Goal: Task Accomplishment & Management: Manage account settings

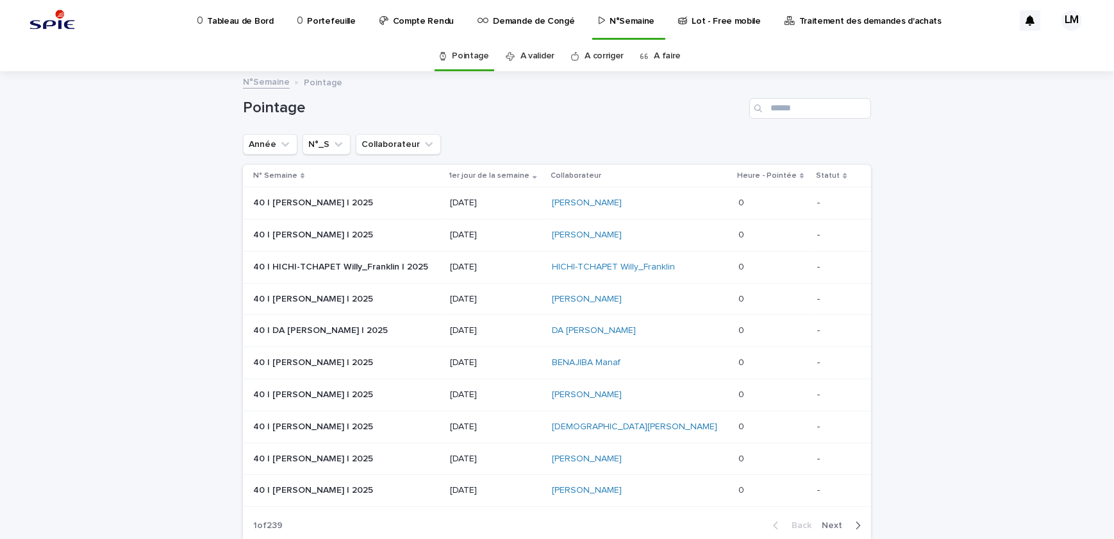
click at [235, 23] on p "Tableau de Bord" at bounding box center [240, 13] width 66 height 27
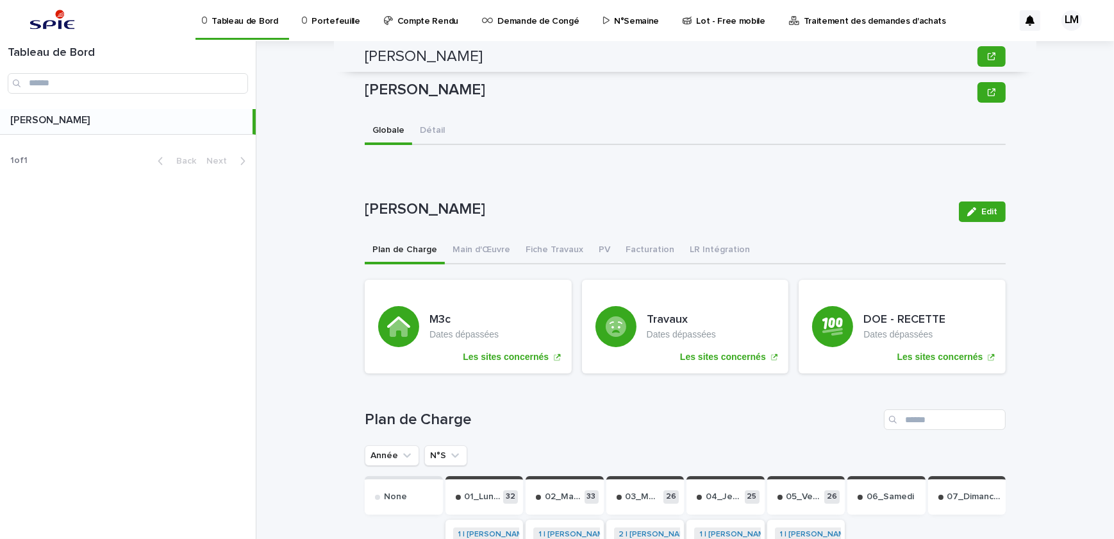
drag, startPoint x: 923, startPoint y: 214, endPoint x: 909, endPoint y: 82, distance: 132.8
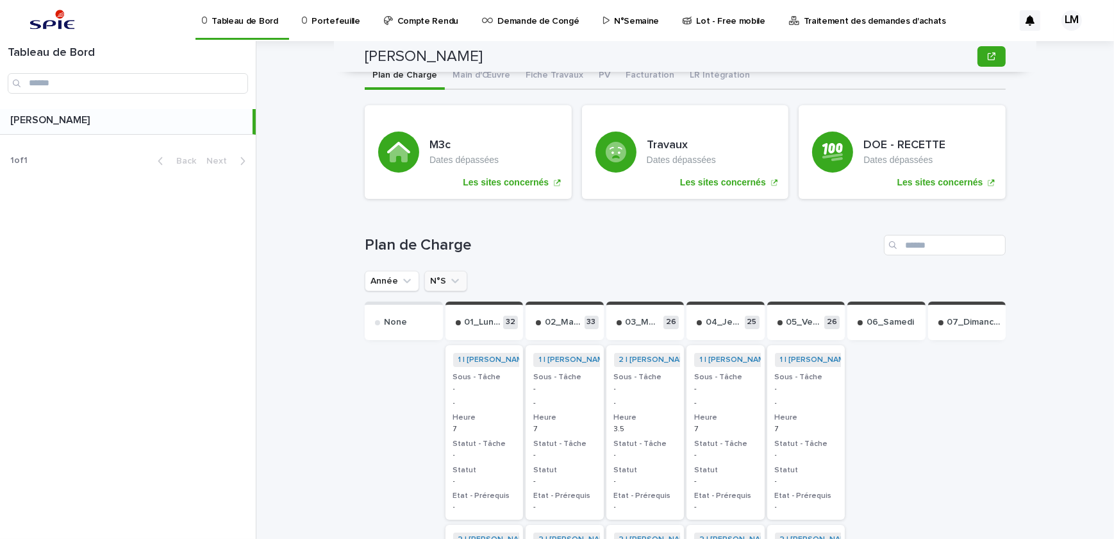
click at [424, 278] on button "N°S" at bounding box center [445, 281] width 43 height 21
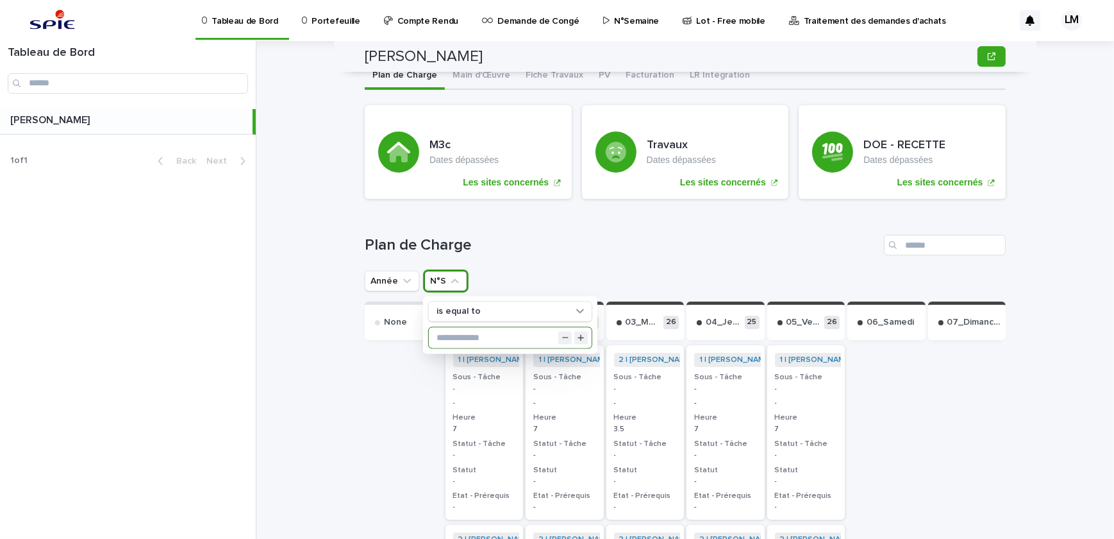
click at [474, 332] on input "text" at bounding box center [510, 337] width 163 height 21
type input "**"
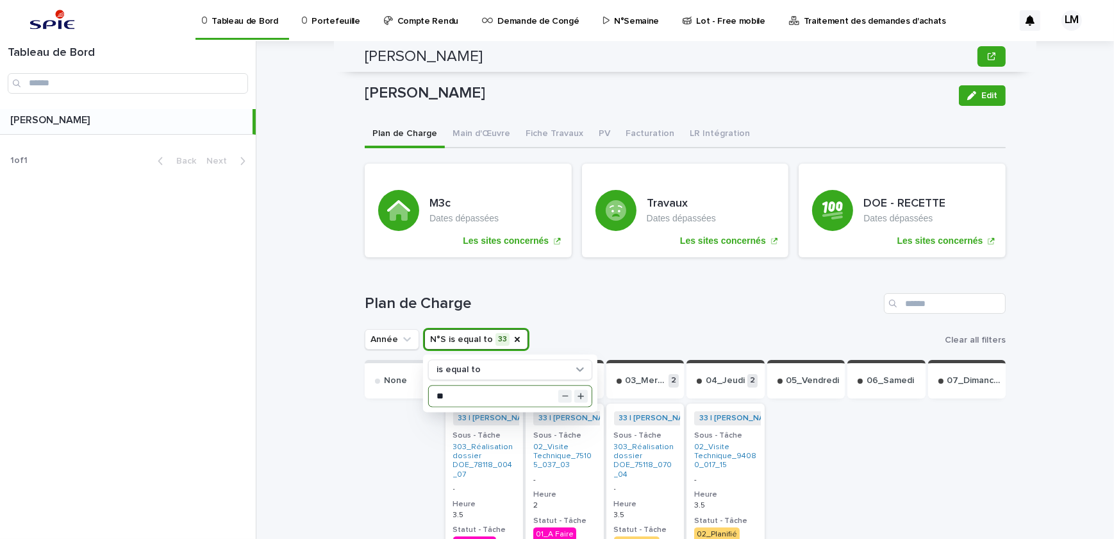
scroll to position [0, 0]
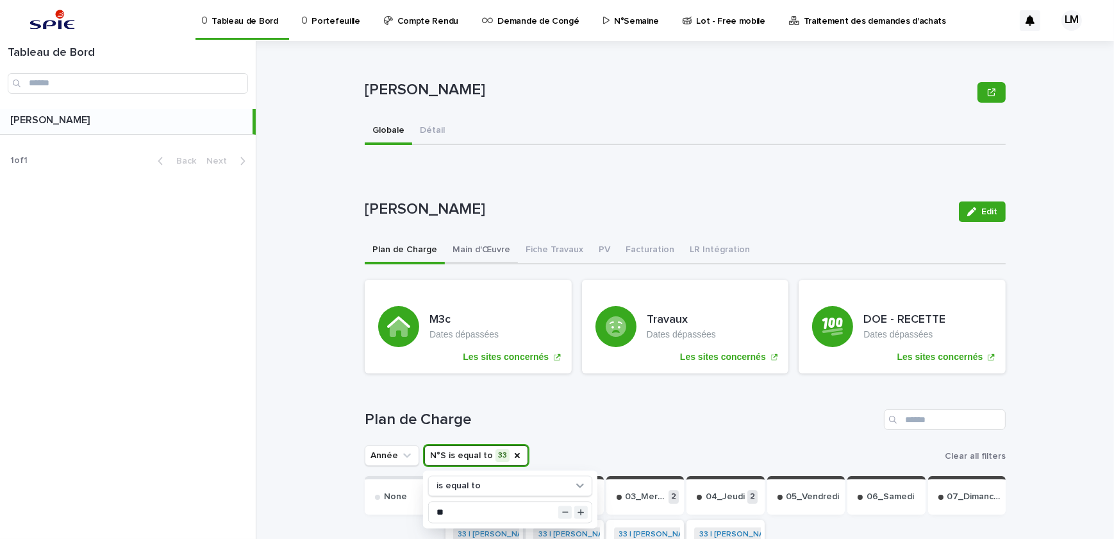
click at [468, 247] on button "Main d'Œuvre" at bounding box center [481, 250] width 73 height 27
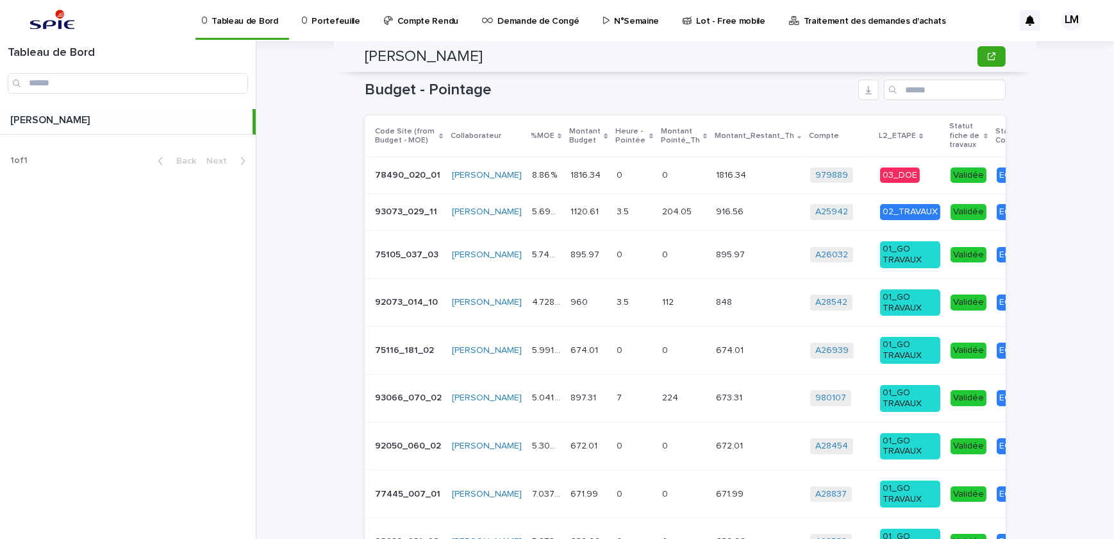
scroll to position [215, 0]
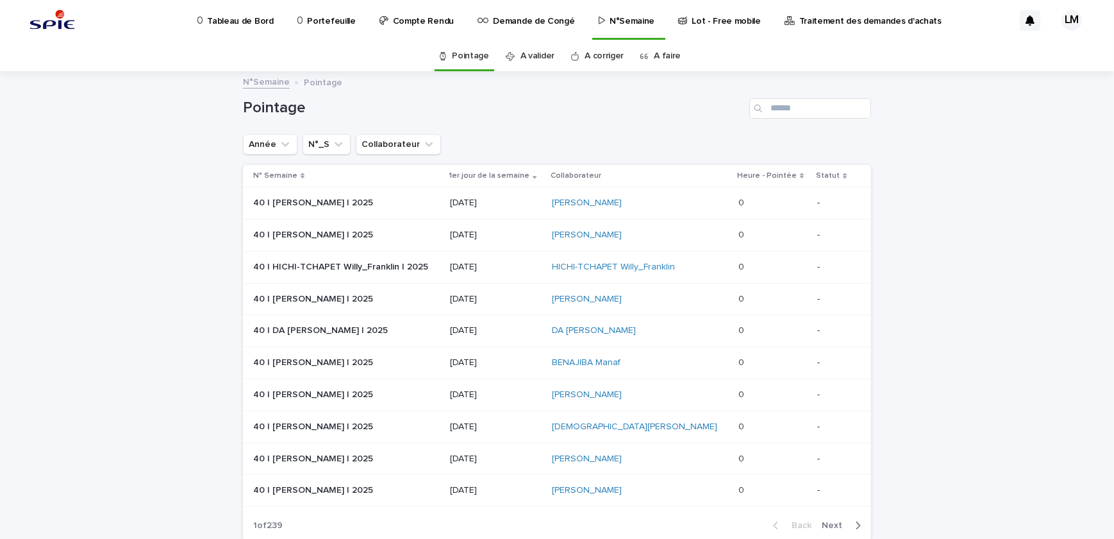
click at [255, 26] on p "Tableau de Bord" at bounding box center [240, 13] width 66 height 27
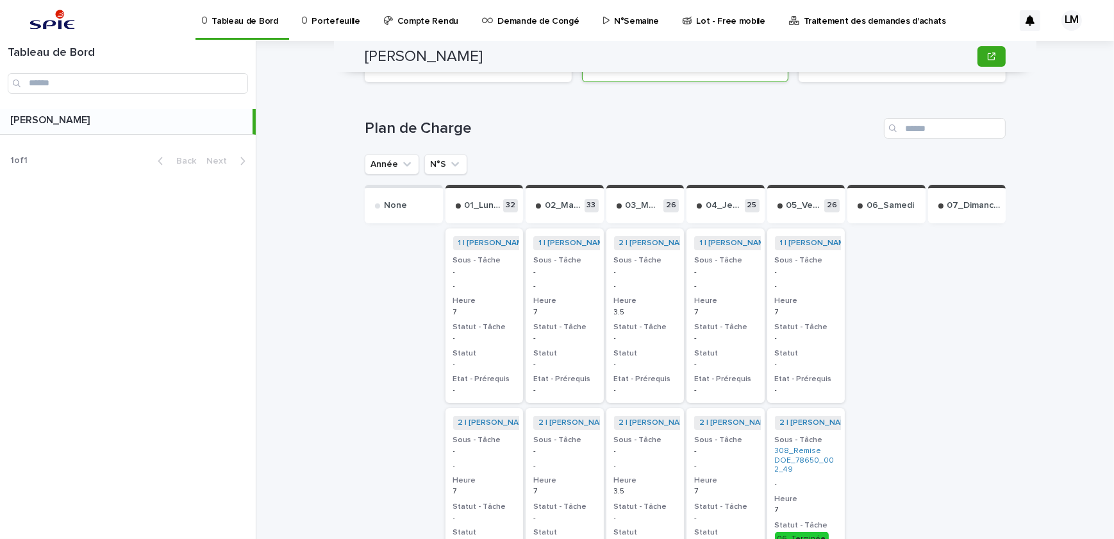
scroll to position [116, 0]
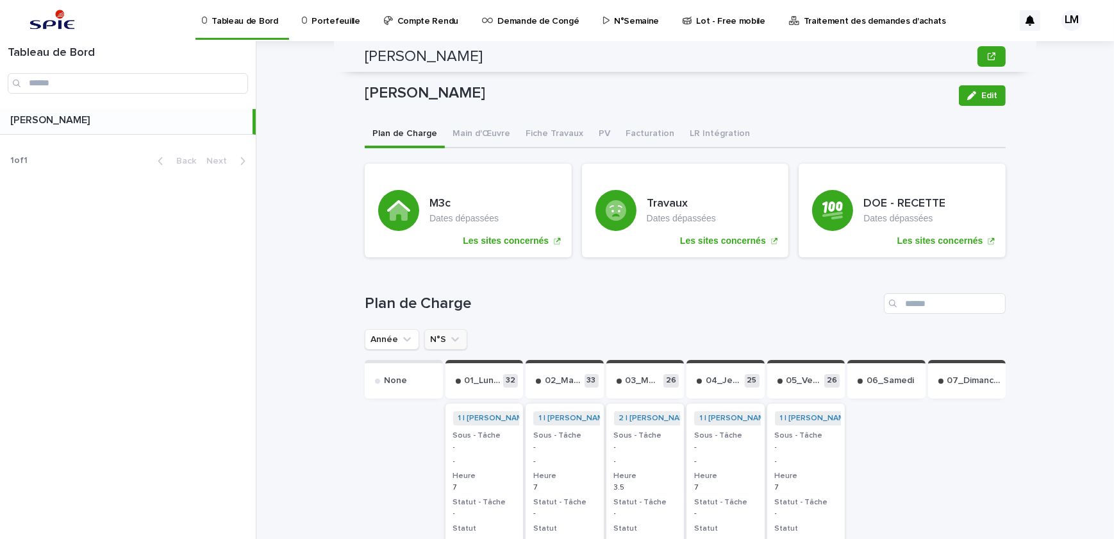
click at [430, 340] on button "N°S" at bounding box center [445, 339] width 43 height 21
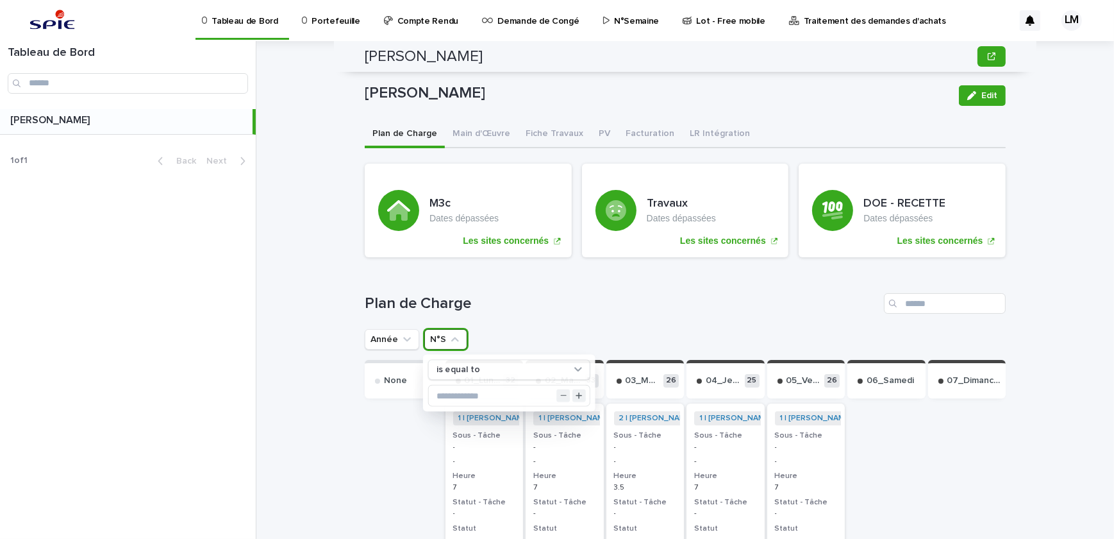
click at [425, 333] on button "N°S" at bounding box center [445, 339] width 43 height 21
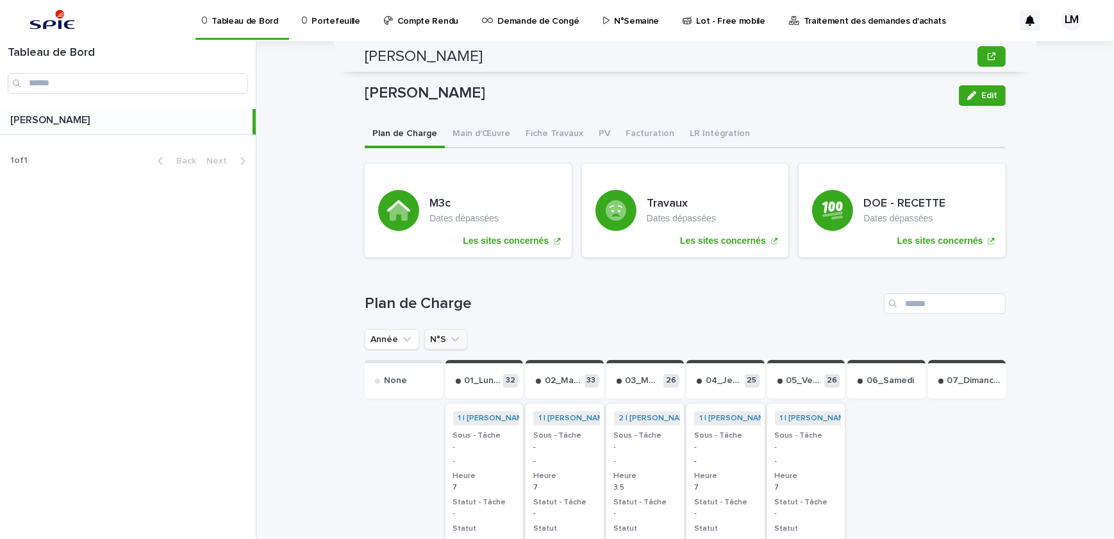
click at [425, 337] on button "N°S" at bounding box center [445, 339] width 43 height 21
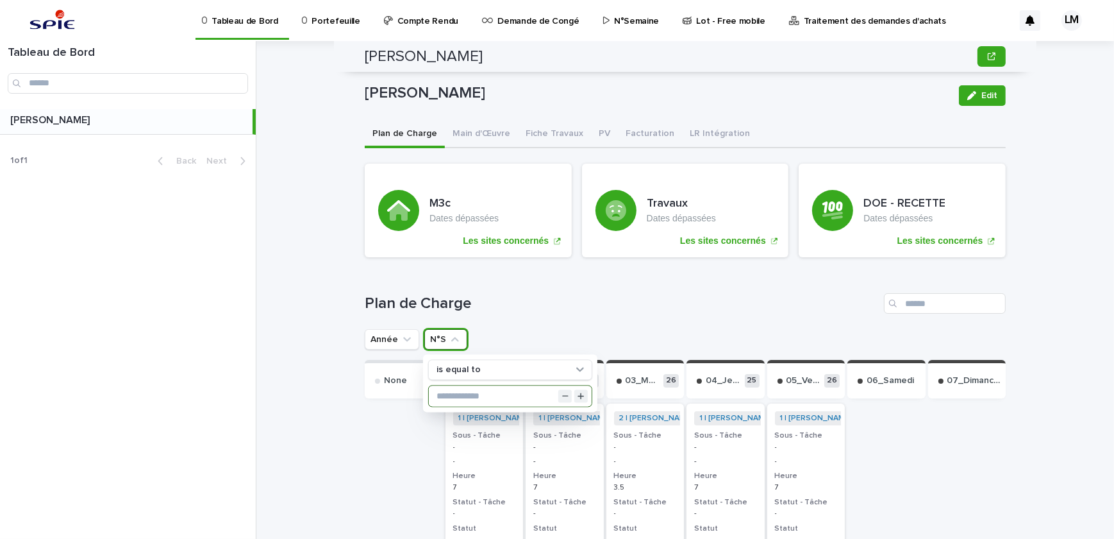
click at [444, 389] on input "text" at bounding box center [510, 395] width 163 height 21
type input "**"
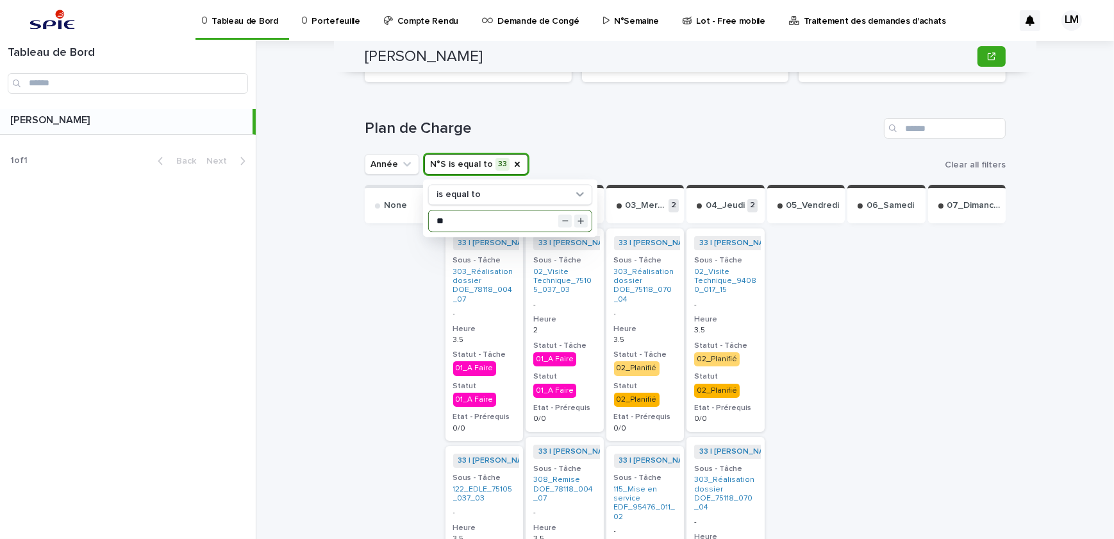
scroll to position [408, 0]
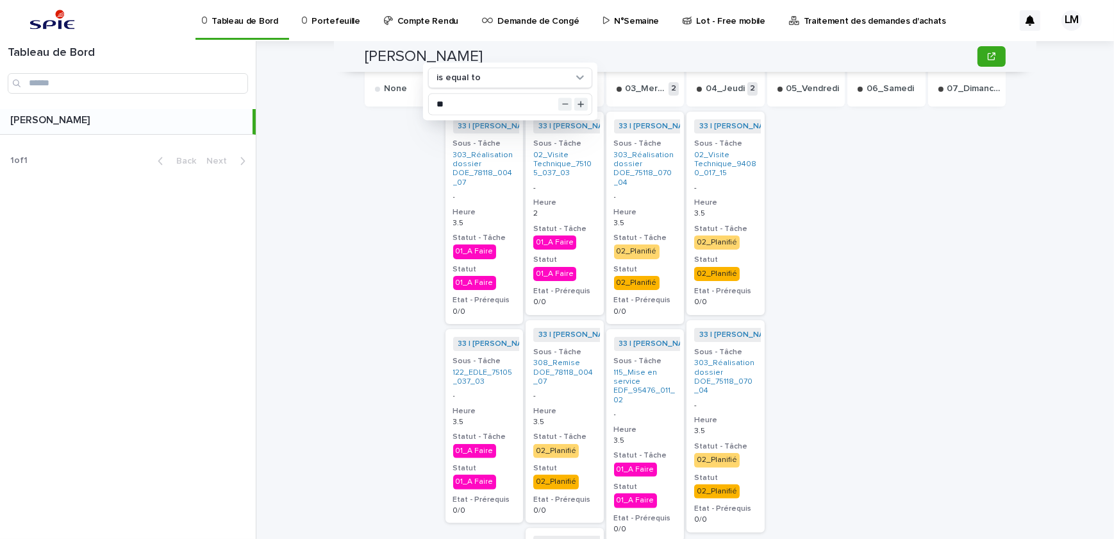
click at [489, 202] on div "33 | [PERSON_NAME] | 2025 + 0 Sous - Tâche 303_Réalisation dossier DOE_78118_00…" at bounding box center [485, 218] width 78 height 212
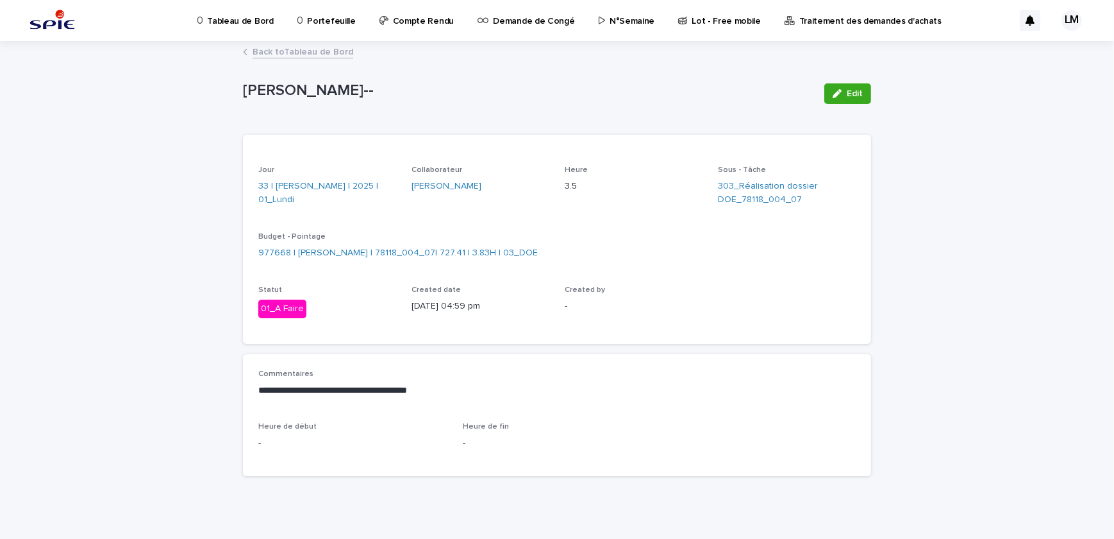
scroll to position [11, 0]
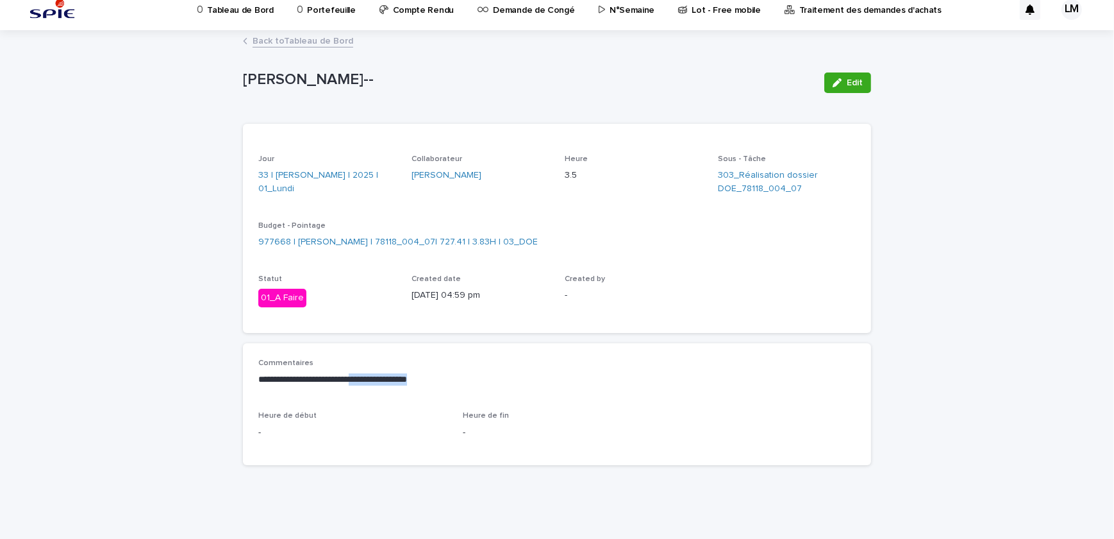
drag, startPoint x: 449, startPoint y: 376, endPoint x: 371, endPoint y: 381, distance: 77.7
click at [371, 381] on p "**********" at bounding box center [557, 379] width 598 height 13
drag, startPoint x: 372, startPoint y: 381, endPoint x: 720, endPoint y: 256, distance: 369.7
click at [583, 340] on div "**********" at bounding box center [557, 294] width 628 height 341
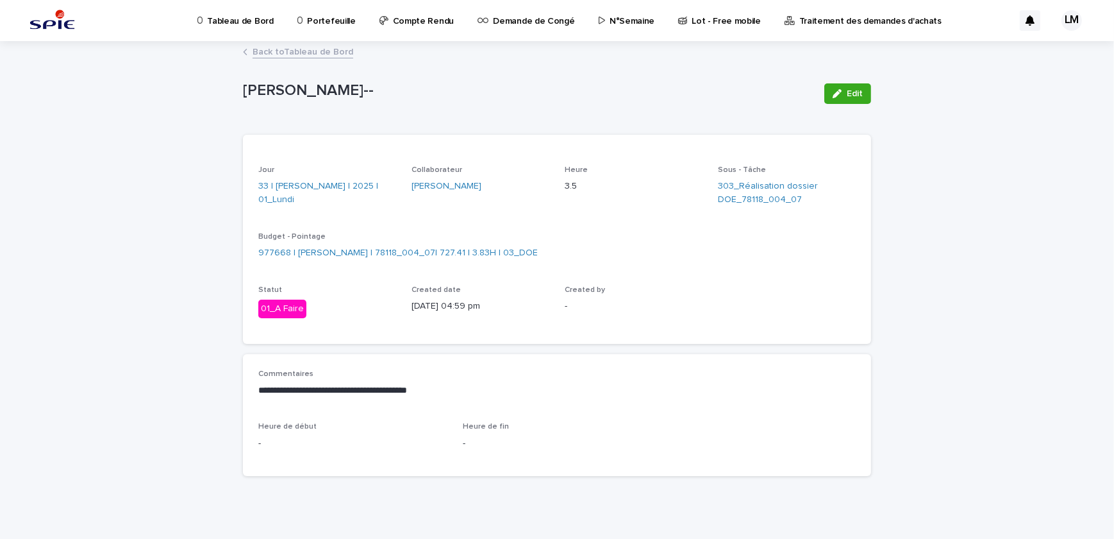
click at [307, 61] on div "Back to Tableau de Bord" at bounding box center [557, 53] width 641 height 18
click at [289, 51] on link "Back to Tableau de Bord" at bounding box center [303, 51] width 101 height 15
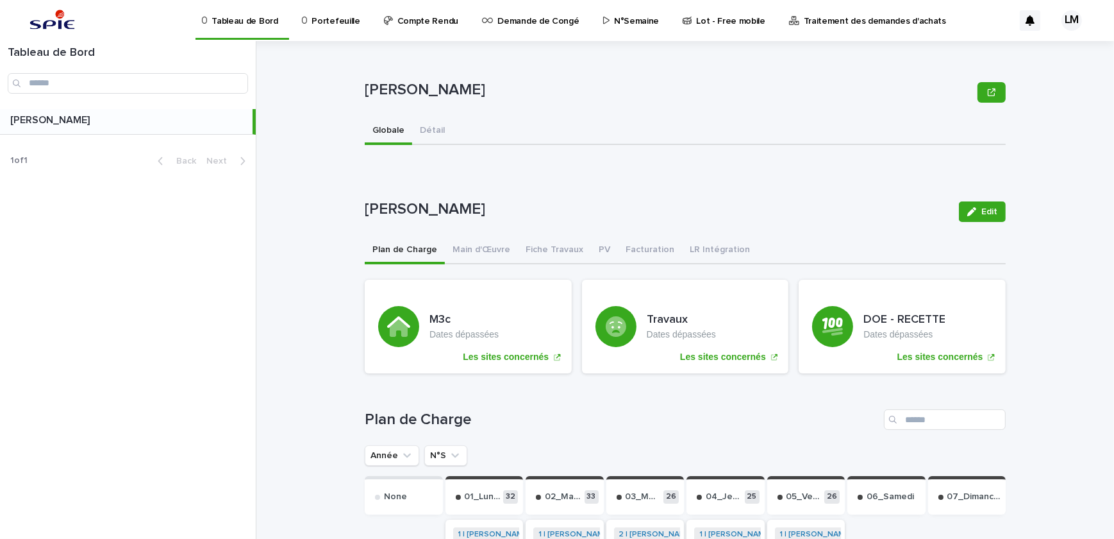
scroll to position [116, 0]
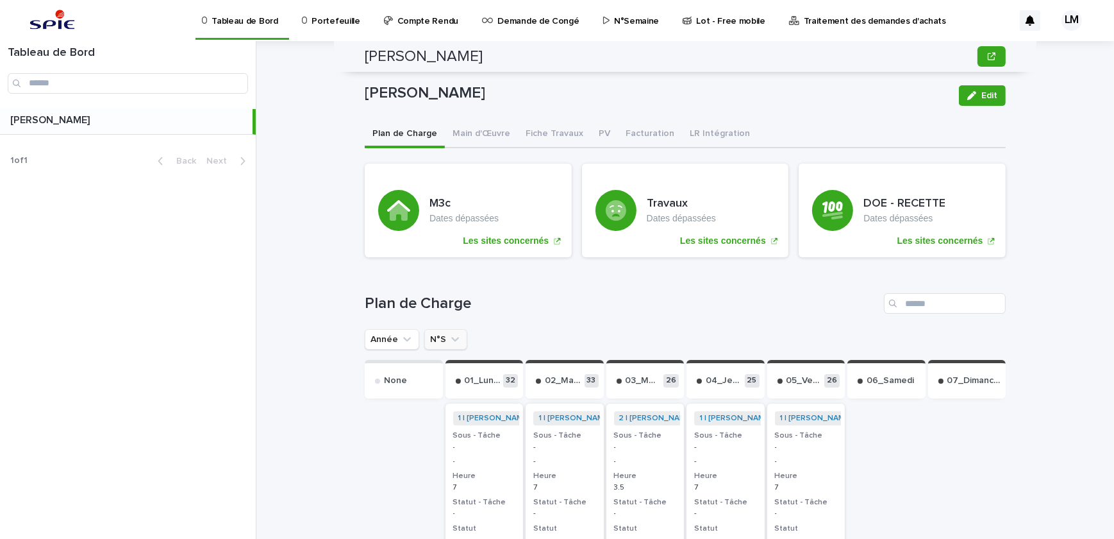
click at [435, 340] on button "N°S" at bounding box center [445, 339] width 43 height 21
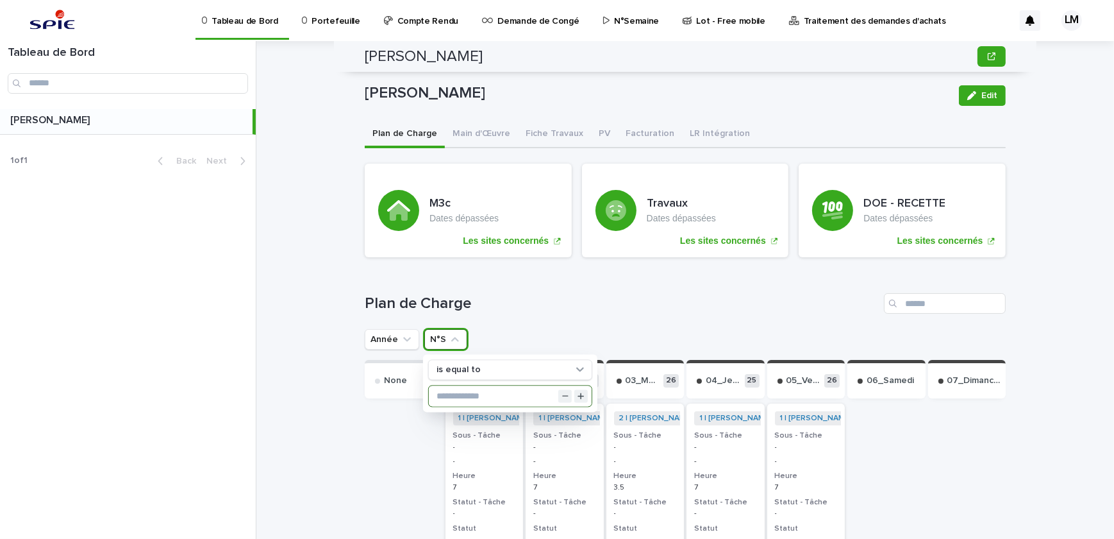
click at [469, 389] on input "text" at bounding box center [510, 395] width 163 height 21
type input "**"
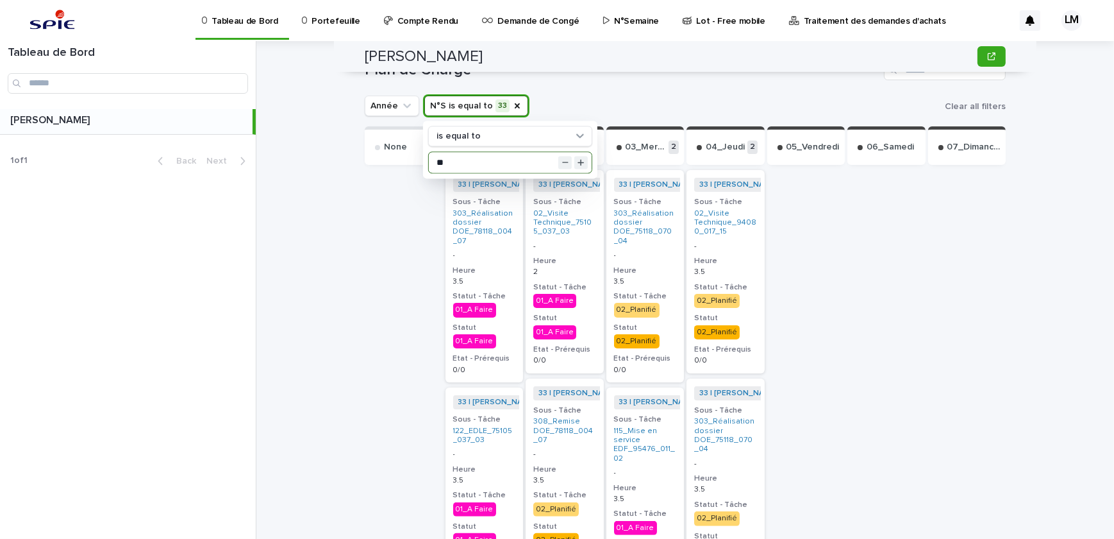
scroll to position [408, 0]
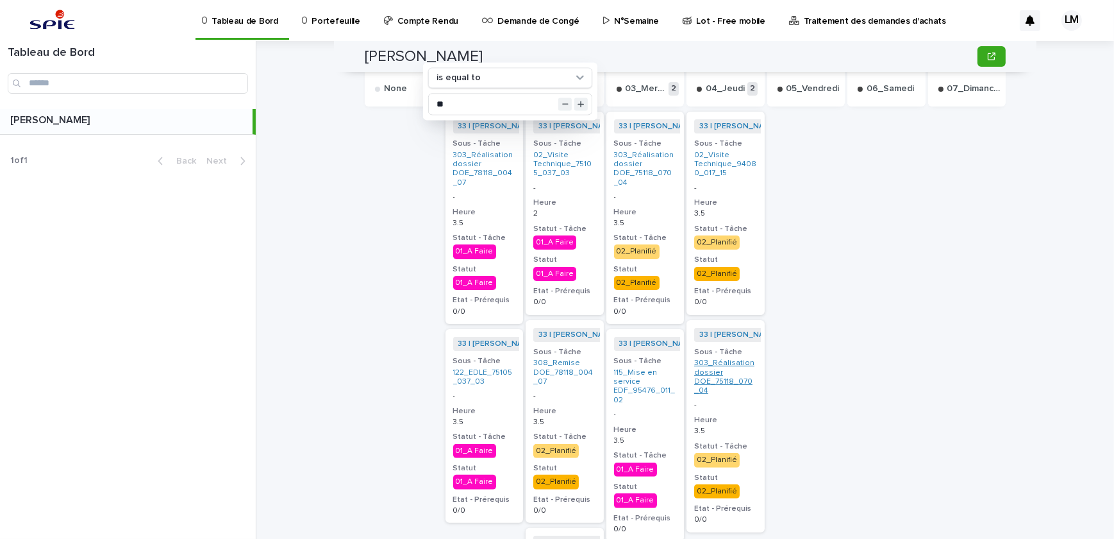
click at [734, 390] on link "303_Réalisation dossier DOE_75118_070_04" at bounding box center [725, 376] width 63 height 37
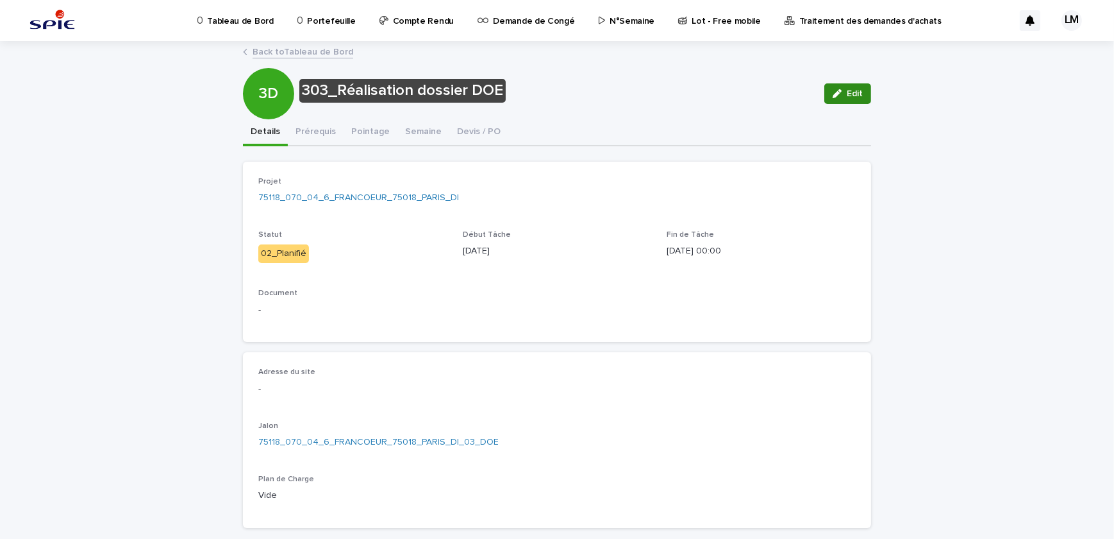
click at [855, 90] on span "Edit" at bounding box center [855, 93] width 16 height 9
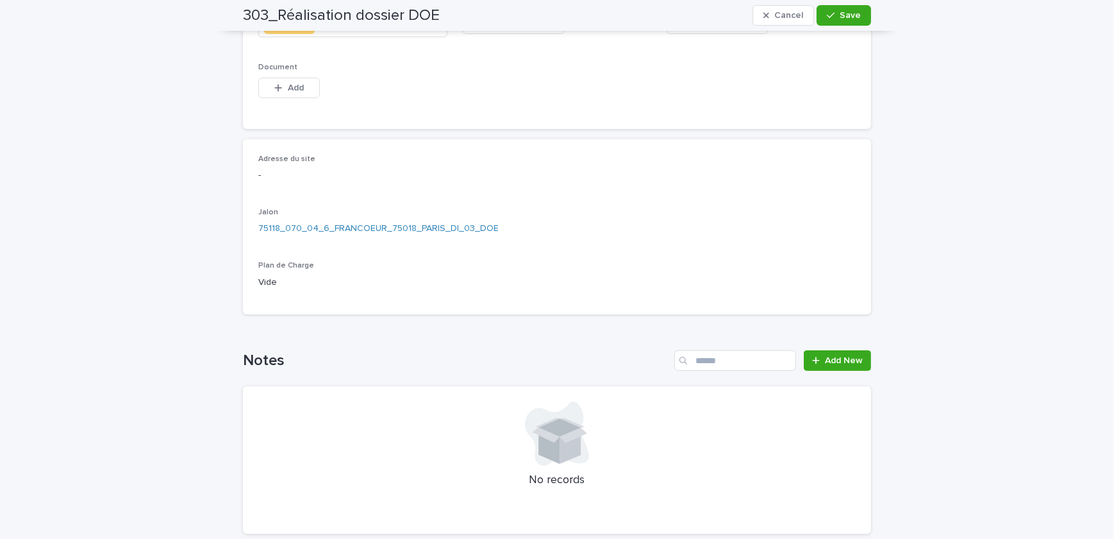
scroll to position [116, 0]
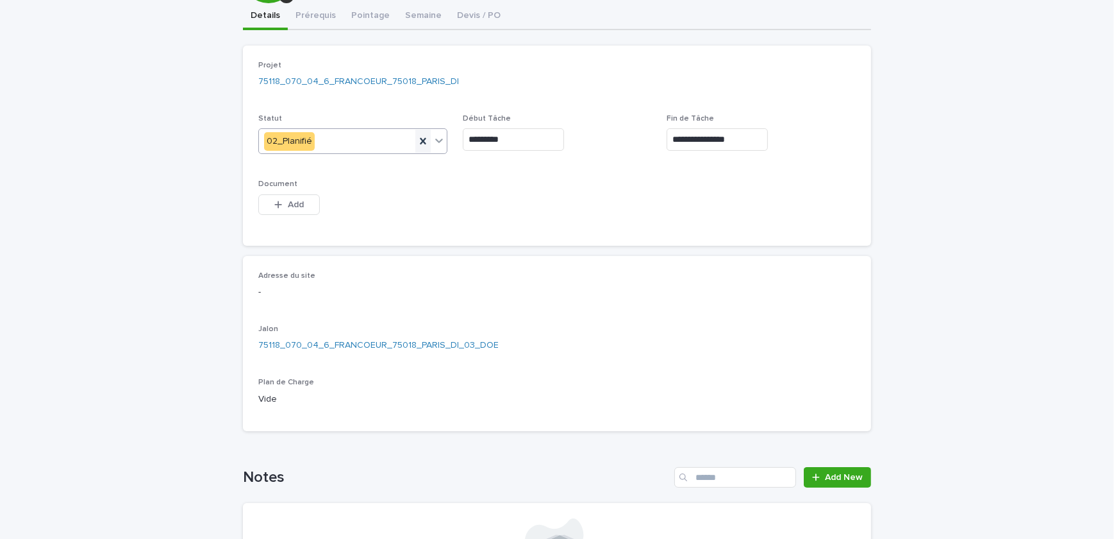
click at [418, 142] on icon at bounding box center [423, 141] width 13 height 13
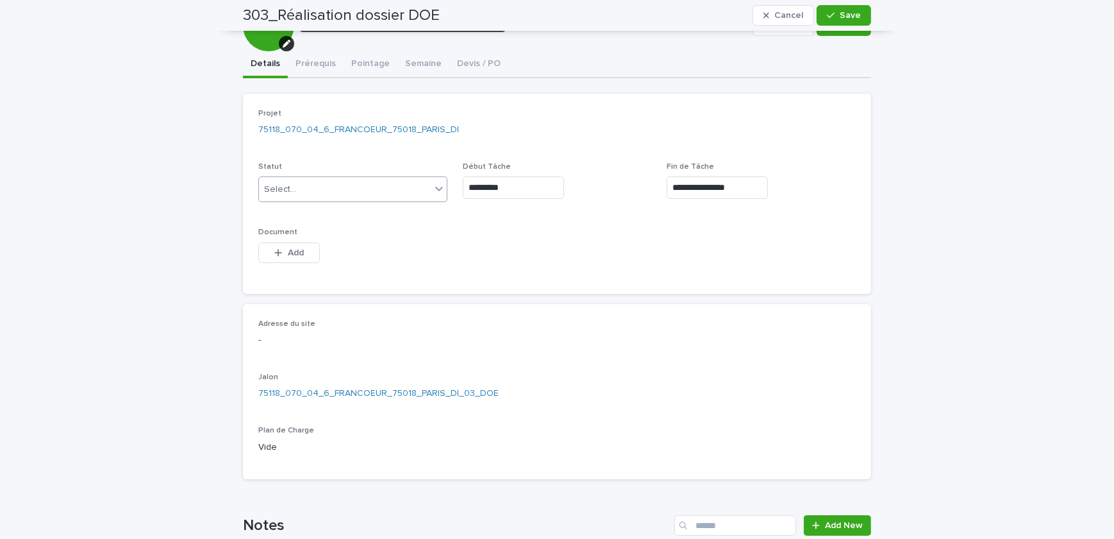
scroll to position [10, 0]
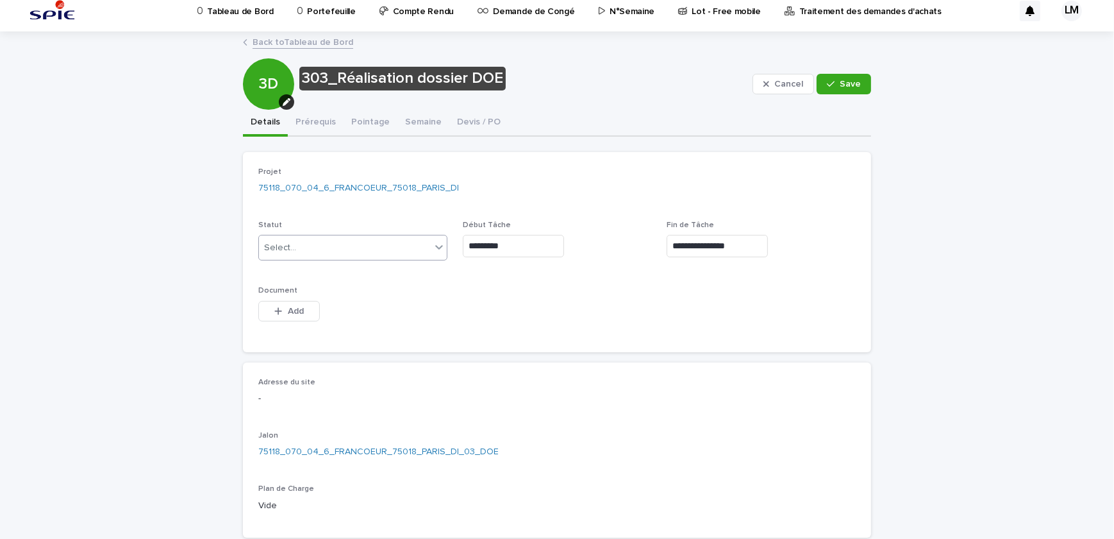
drag, startPoint x: 476, startPoint y: 449, endPoint x: 431, endPoint y: 376, distance: 86.1
click at [429, 369] on div "Adresse du site - Jalon 75118_070_04_6_FRANCOEUR_75018_PARIS_DI_03_DOE Plan de …" at bounding box center [557, 450] width 628 height 176
click at [515, 446] on div "75118_070_04_6_FRANCOEUR_75018_PARIS_DI_03_DOE" at bounding box center [557, 451] width 598 height 13
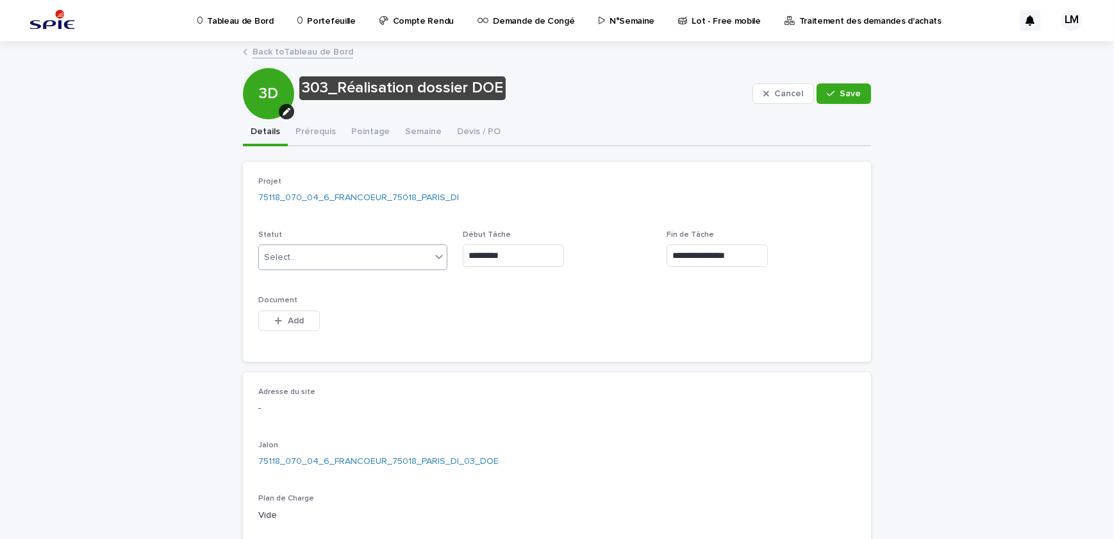
click at [610, 22] on p "N°Semaine" at bounding box center [632, 13] width 45 height 27
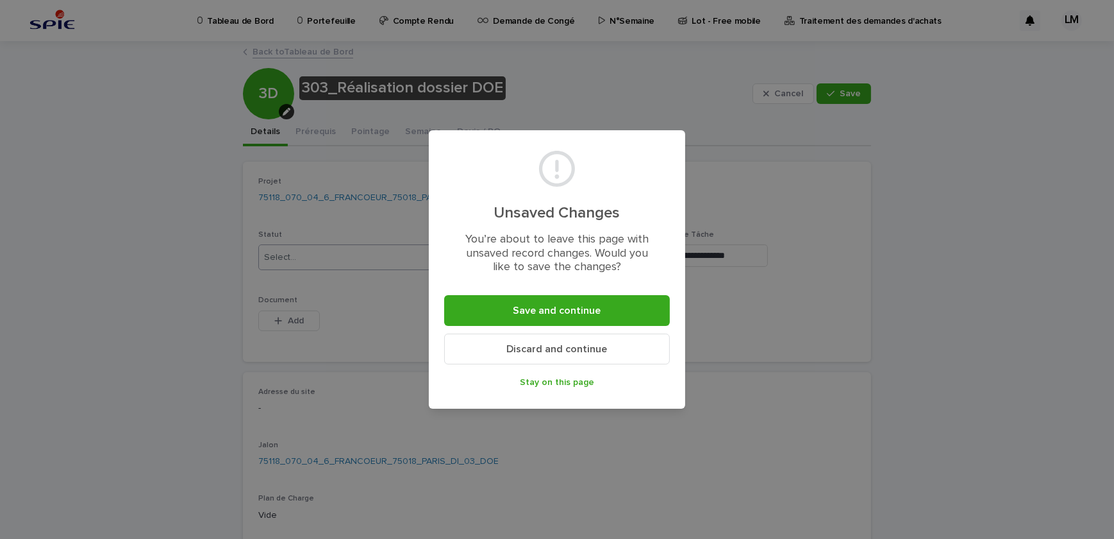
click at [586, 346] on span "Discard and continue" at bounding box center [557, 349] width 101 height 10
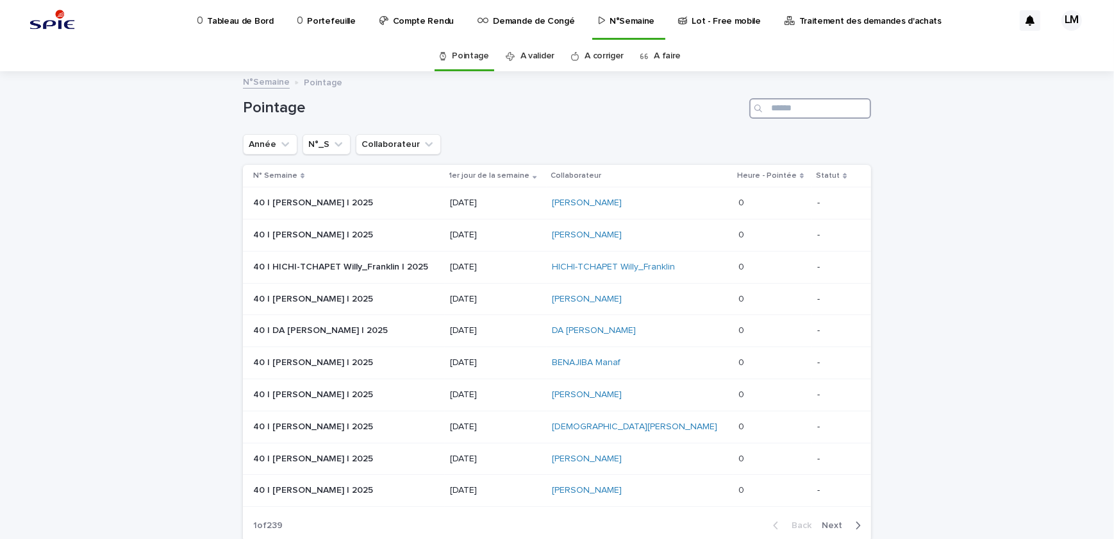
click at [803, 104] on input "Search" at bounding box center [810, 108] width 122 height 21
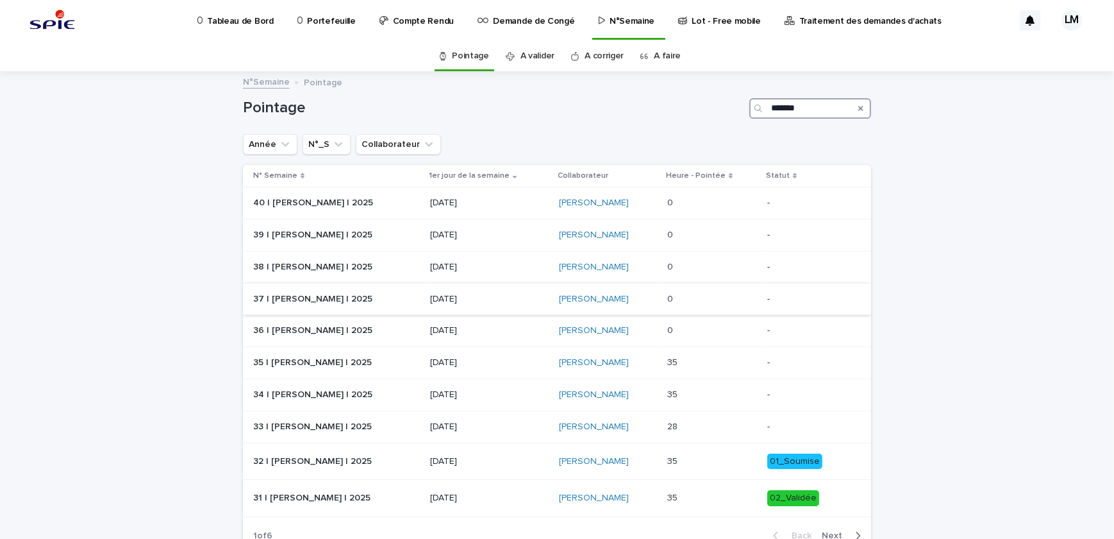
scroll to position [86, 0]
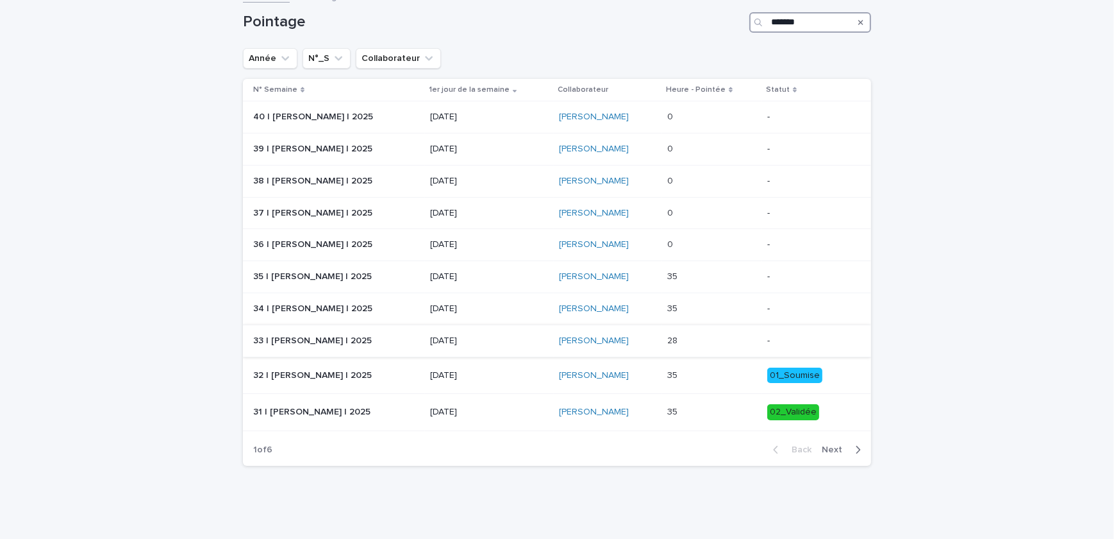
type input "*******"
click at [719, 335] on p at bounding box center [712, 340] width 90 height 11
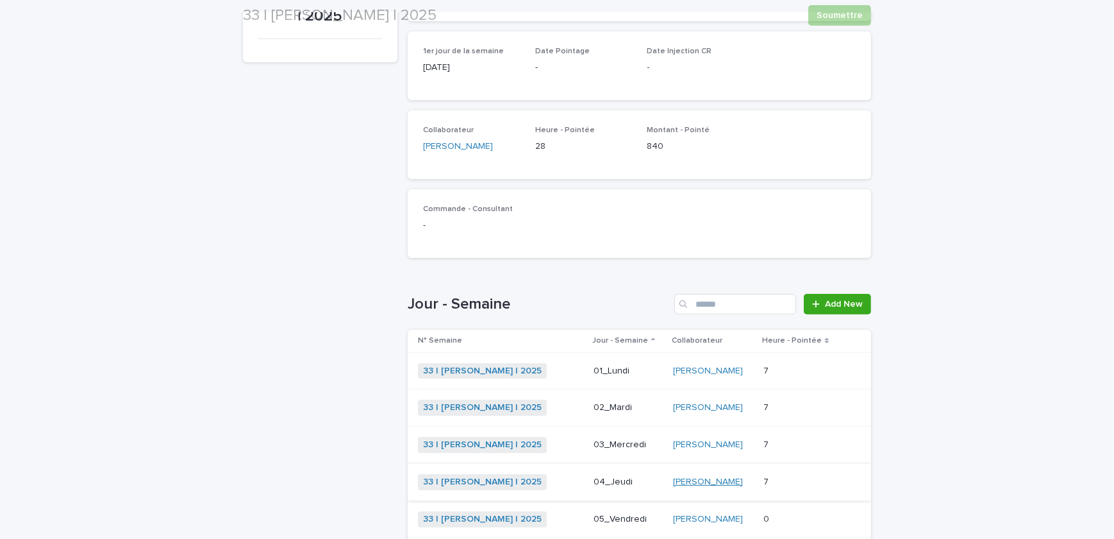
scroll to position [360, 0]
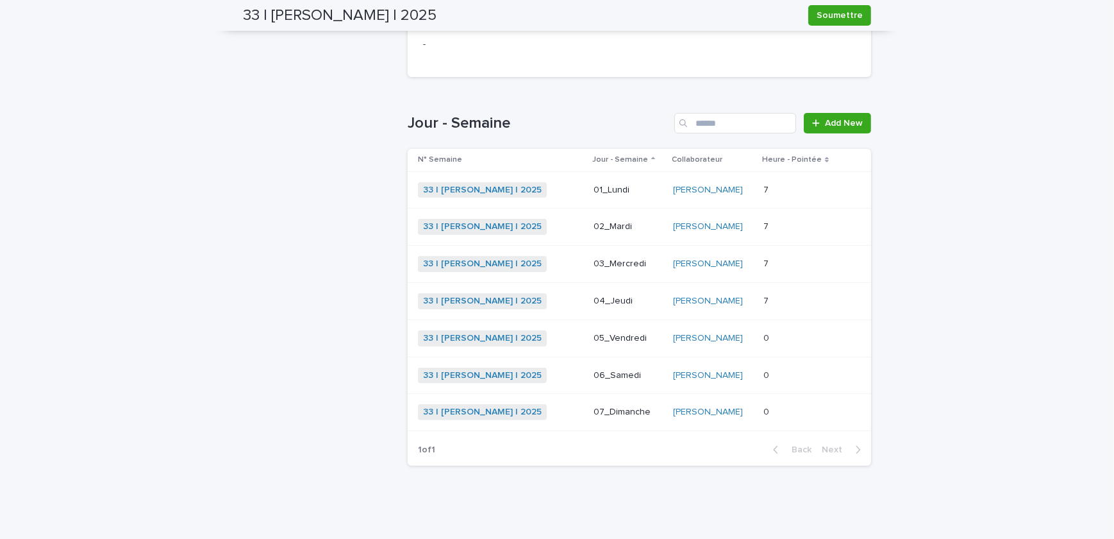
click at [783, 307] on div "7 7" at bounding box center [801, 300] width 74 height 21
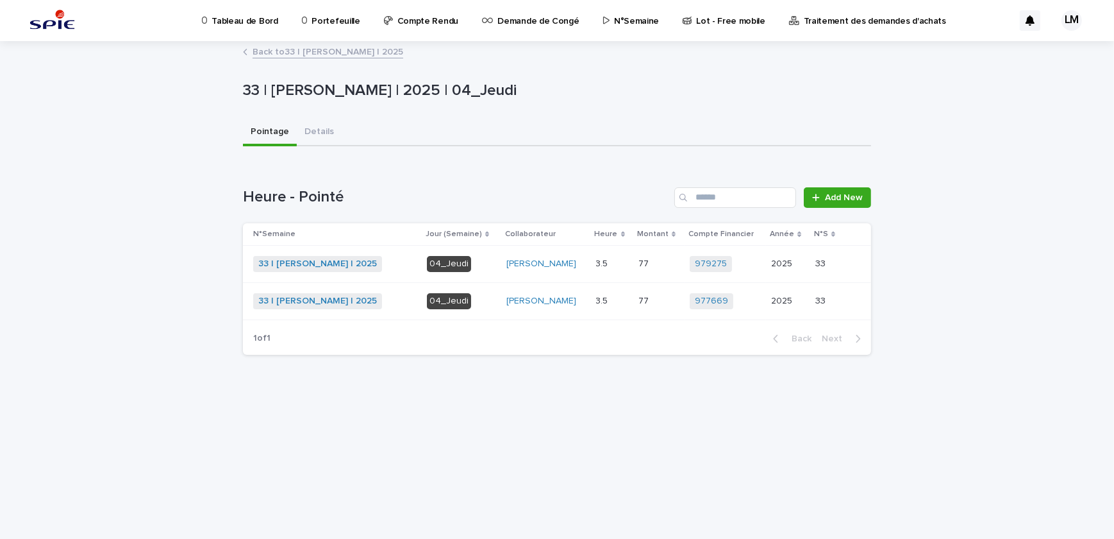
click at [639, 296] on td "77 77" at bounding box center [659, 300] width 52 height 37
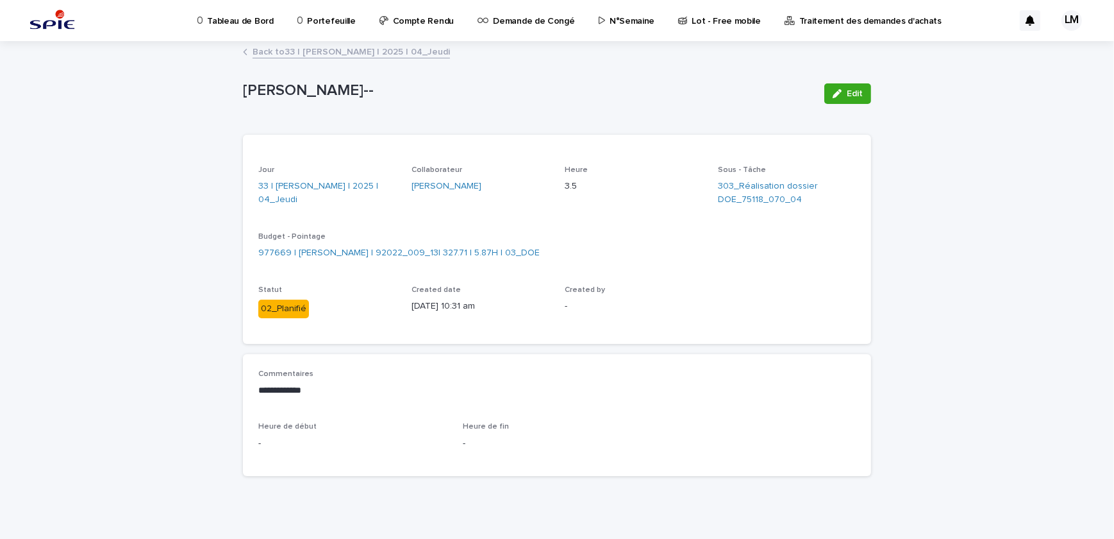
scroll to position [11, 0]
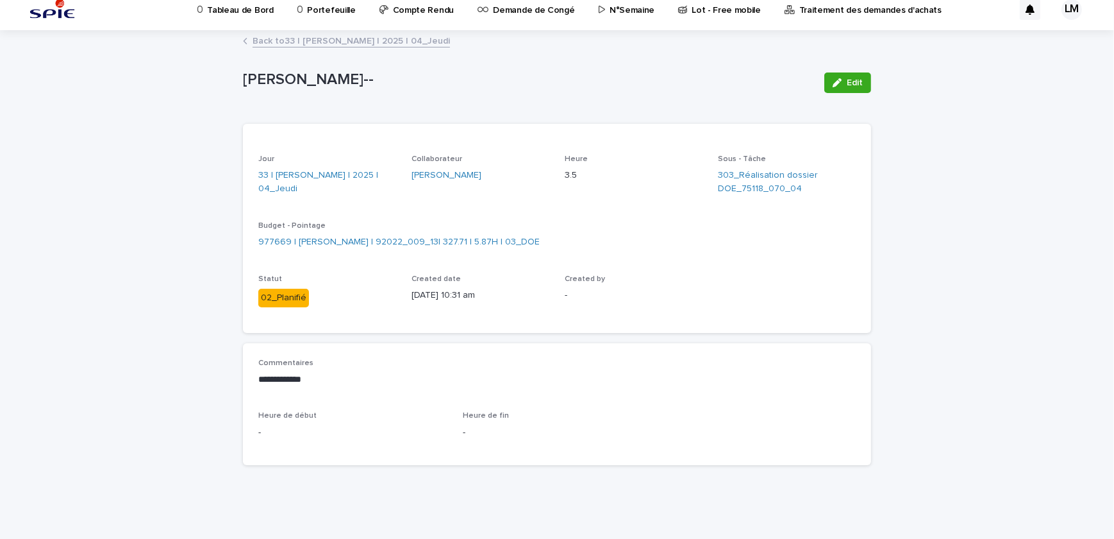
click at [851, 67] on div "Edit" at bounding box center [845, 82] width 52 height 51
click at [839, 81] on div "button" at bounding box center [840, 82] width 14 height 9
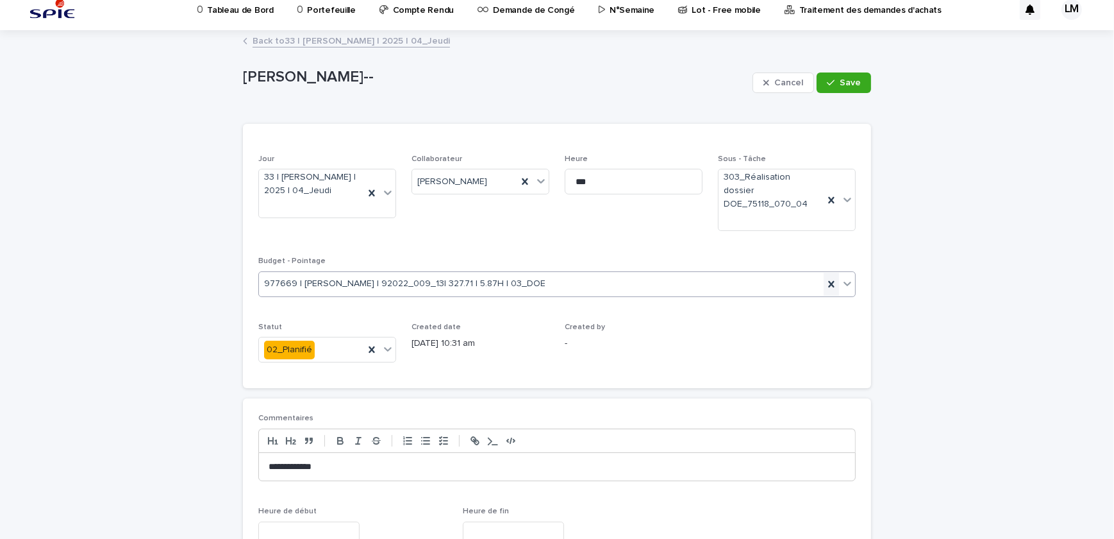
click at [825, 278] on icon at bounding box center [831, 284] width 13 height 13
click at [828, 197] on icon at bounding box center [831, 200] width 6 height 6
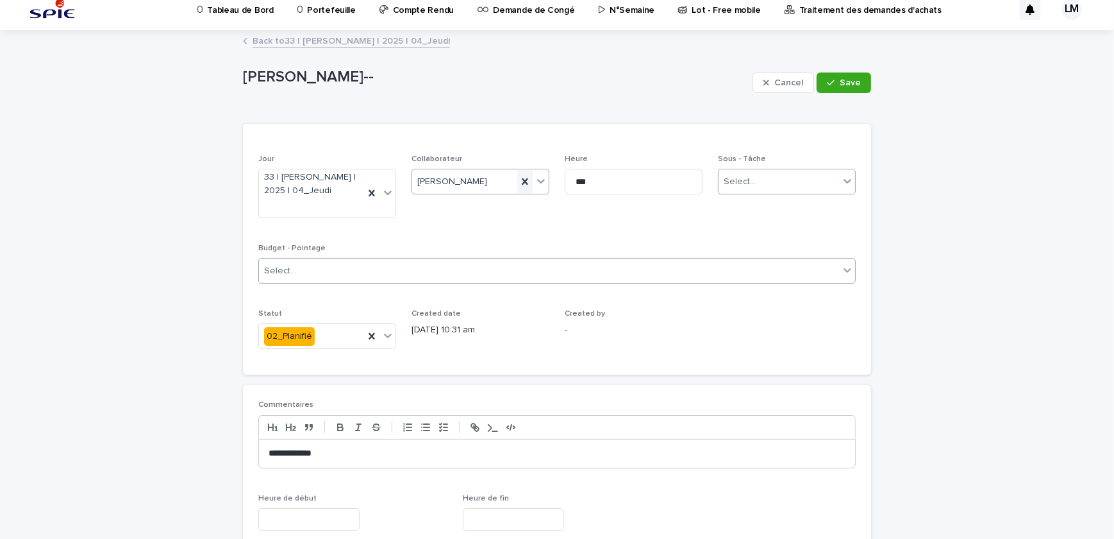
click at [519, 180] on icon at bounding box center [525, 181] width 13 height 13
click at [369, 191] on icon at bounding box center [372, 193] width 6 height 6
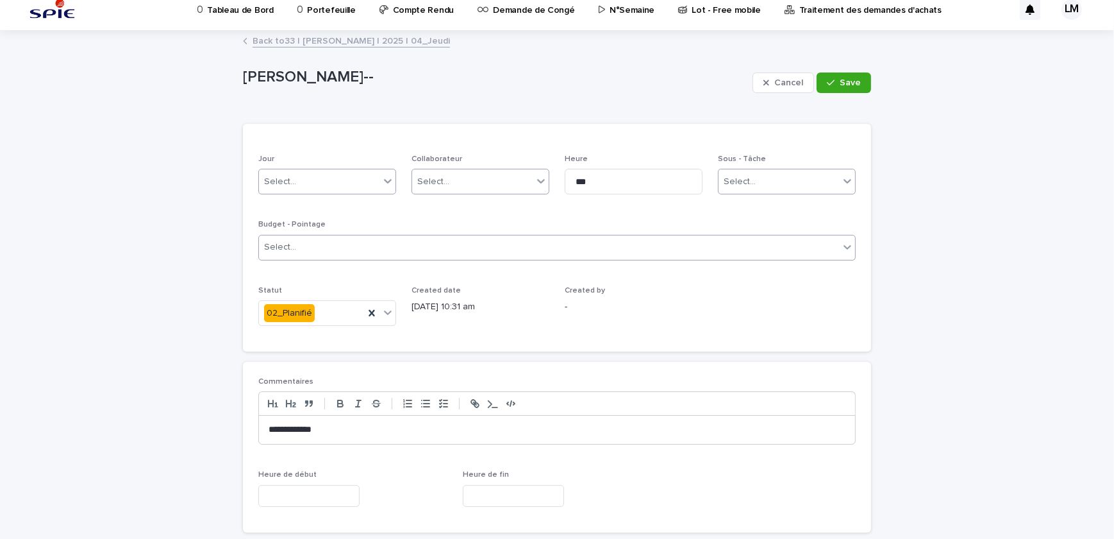
scroll to position [78, 0]
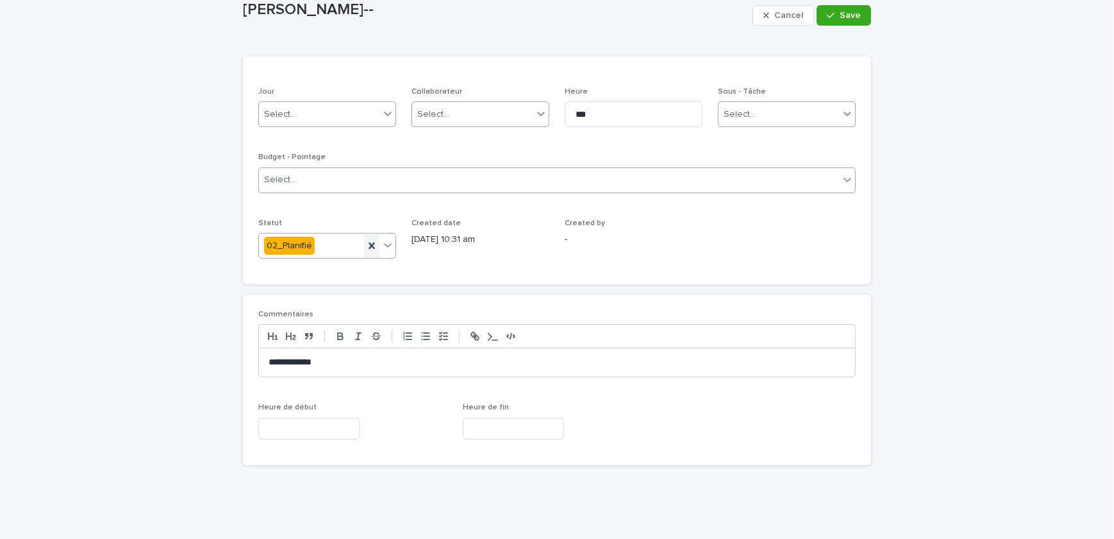
click at [372, 247] on icon at bounding box center [371, 245] width 13 height 13
drag, startPoint x: 389, startPoint y: 366, endPoint x: 168, endPoint y: 344, distance: 221.6
click at [168, 344] on div "**********" at bounding box center [557, 252] width 1114 height 576
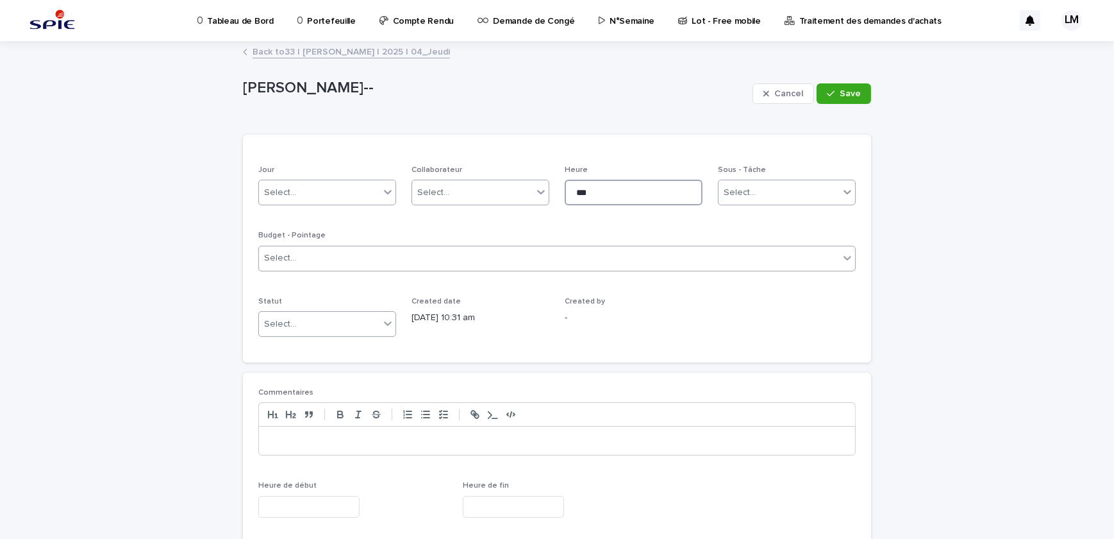
drag, startPoint x: 630, startPoint y: 191, endPoint x: 501, endPoint y: 178, distance: 130.1
click at [501, 178] on div "Jour Select... Collaborateur Select... Heure *** Sous - Tâche Select... Budget …" at bounding box center [557, 255] width 598 height 181
click at [859, 90] on button "Save" at bounding box center [844, 93] width 54 height 21
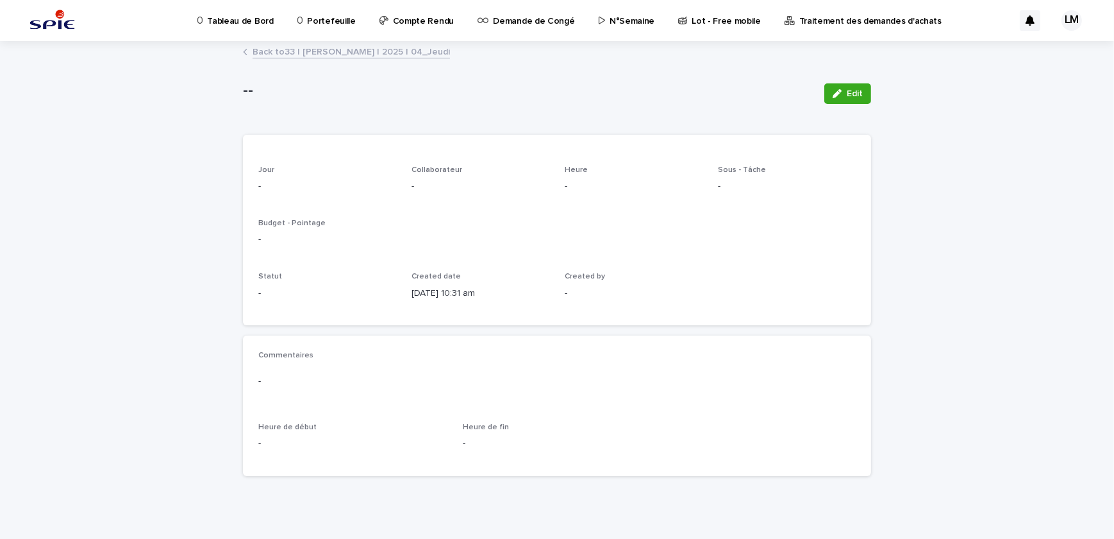
click at [314, 58] on link "Back to 33 | [PERSON_NAME] | 2025 | 04_Jeudi" at bounding box center [351, 51] width 197 height 15
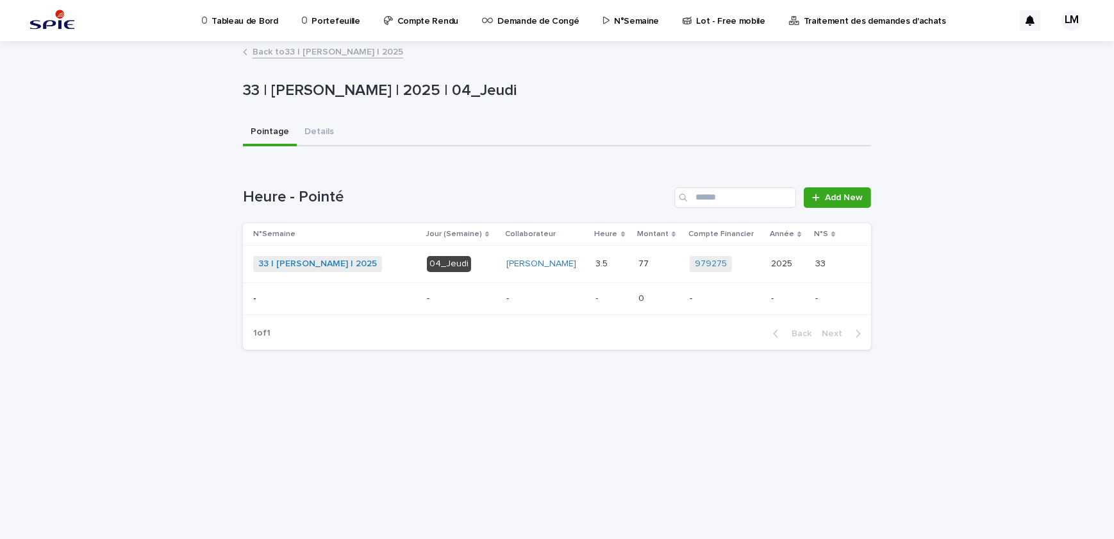
click at [622, 261] on p at bounding box center [612, 263] width 32 height 11
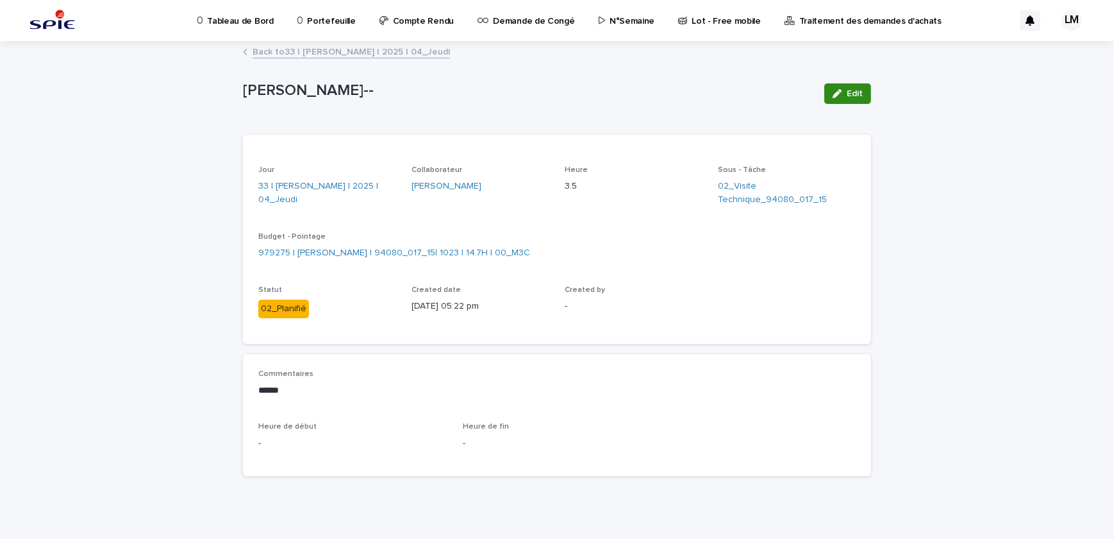
click at [855, 90] on span "Edit" at bounding box center [855, 93] width 16 height 9
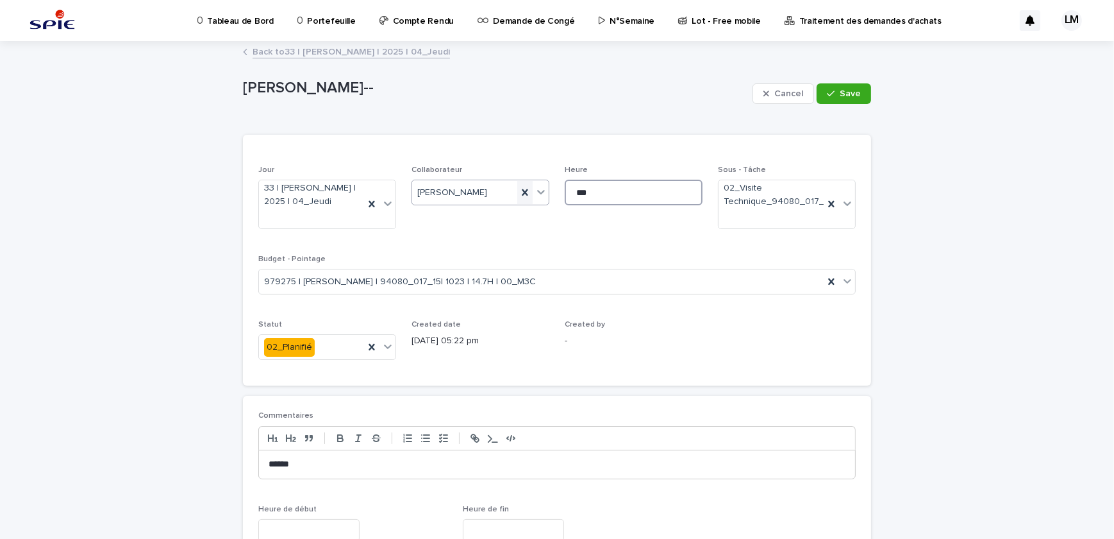
drag, startPoint x: 615, startPoint y: 193, endPoint x: 525, endPoint y: 186, distance: 90.0
click at [525, 186] on div "Jour 33 | [PERSON_NAME] | 2025 | 04_Jeudi Collaborateur [PERSON_NAME] *** Sous …" at bounding box center [557, 267] width 598 height 205
type input "*"
click at [658, 393] on div "••• Jour 33 | [PERSON_NAME] | 2025 | 04_Jeudi Collaborateur [PERSON_NAME] * Sou…" at bounding box center [557, 351] width 628 height 432
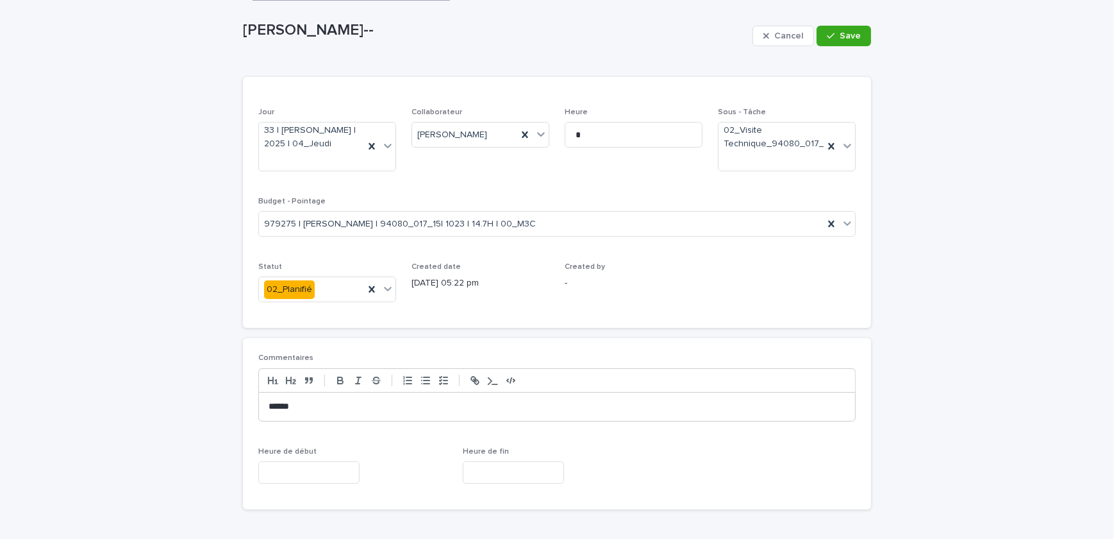
click at [412, 419] on div "******" at bounding box center [557, 406] width 596 height 28
click at [833, 37] on div "button" at bounding box center [833, 35] width 13 height 9
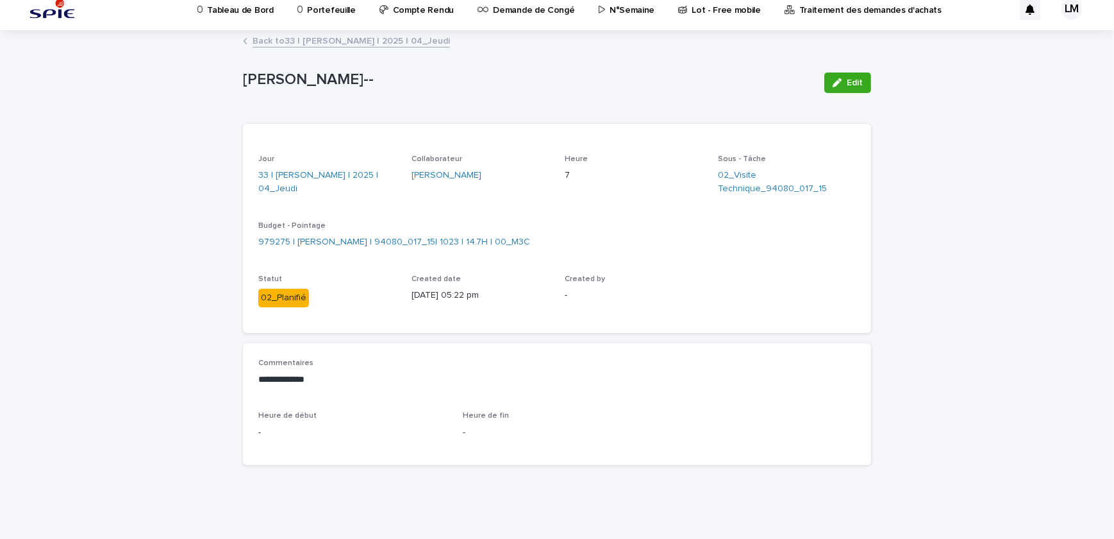
scroll to position [0, 0]
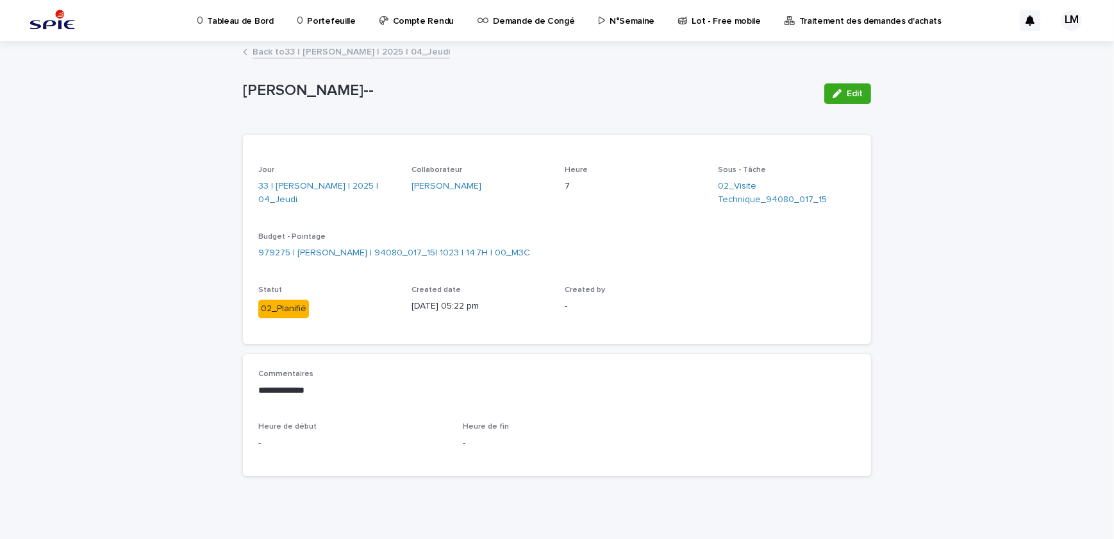
click at [400, 49] on link "Back to 33 | [PERSON_NAME] | 2025 | 04_Jeudi" at bounding box center [351, 51] width 197 height 15
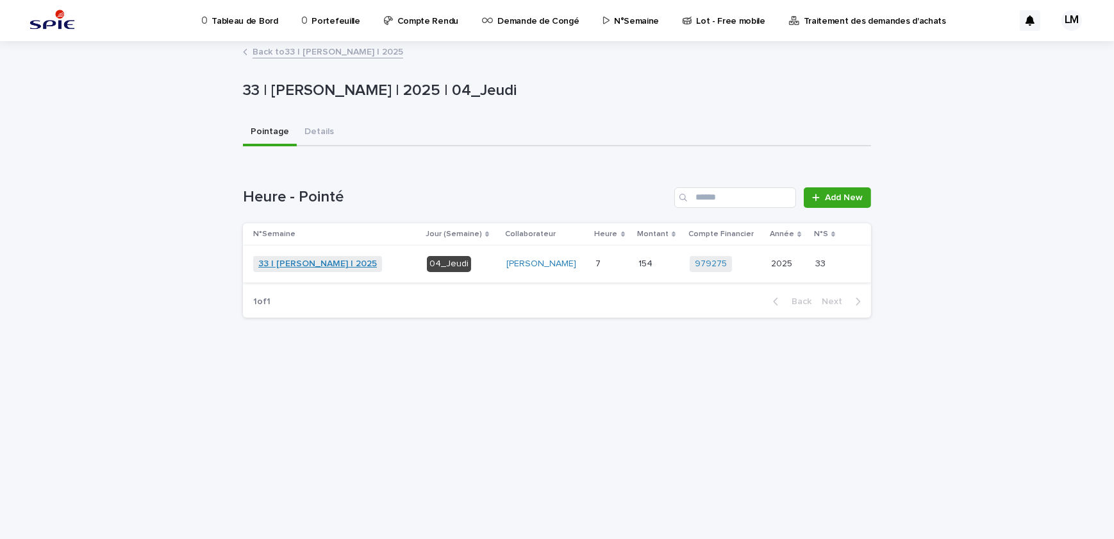
click at [316, 258] on link "33 | [PERSON_NAME] | 2025" at bounding box center [317, 263] width 119 height 11
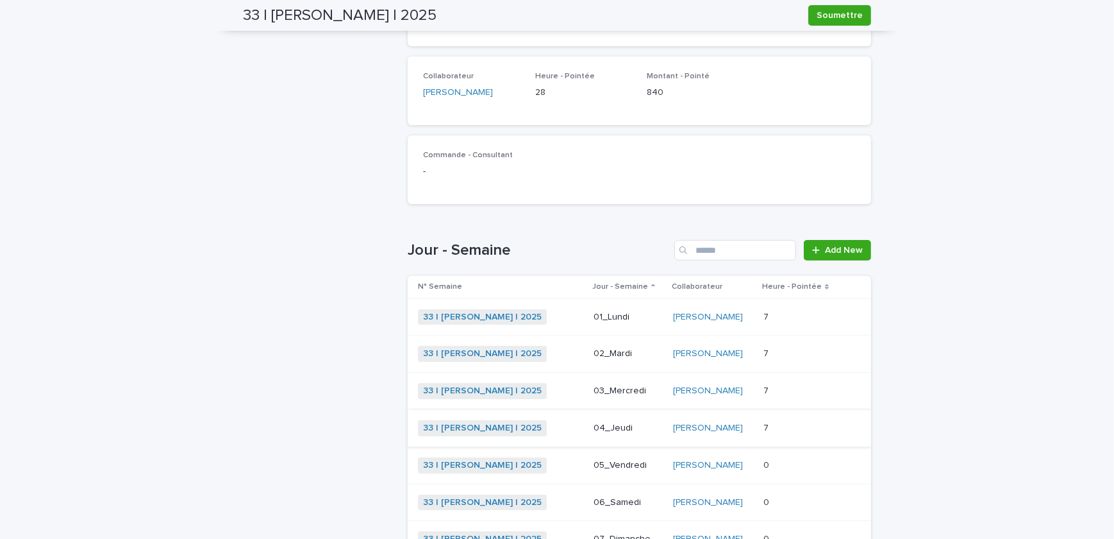
scroll to position [349, 0]
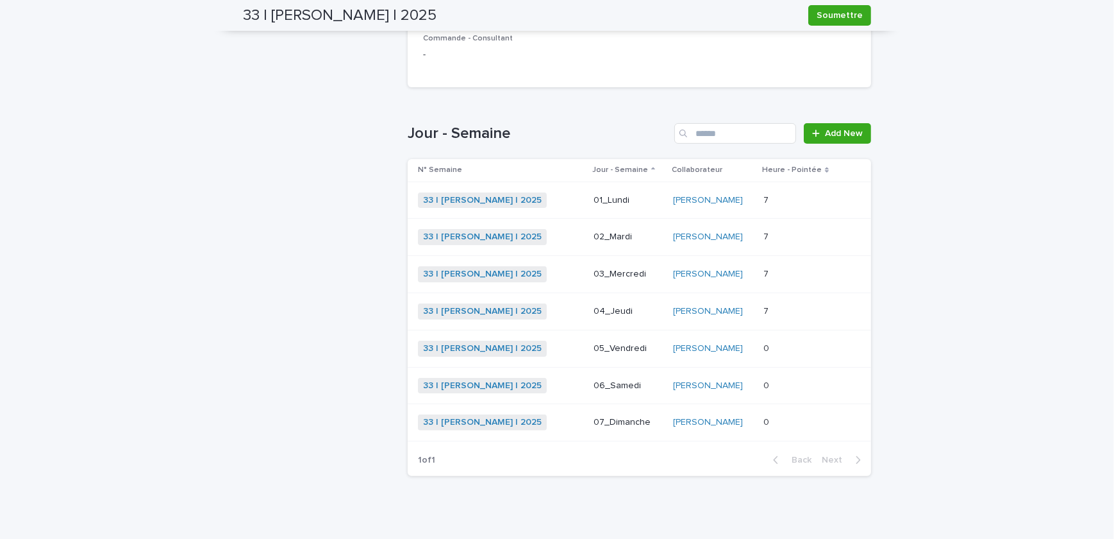
click at [787, 266] on div "7 7" at bounding box center [801, 274] width 74 height 21
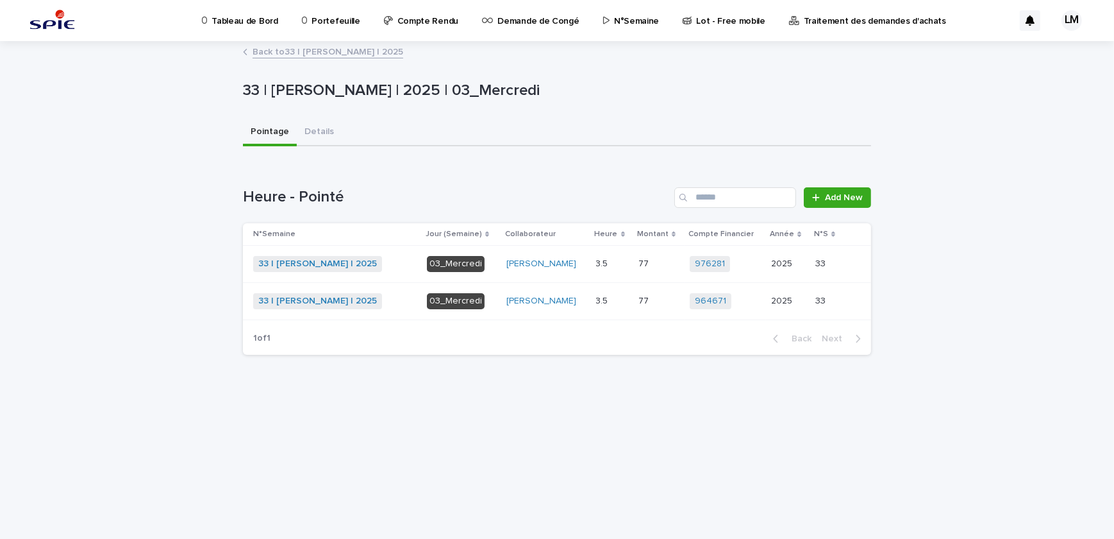
click at [748, 269] on div "976281 + 0" at bounding box center [725, 264] width 71 height 16
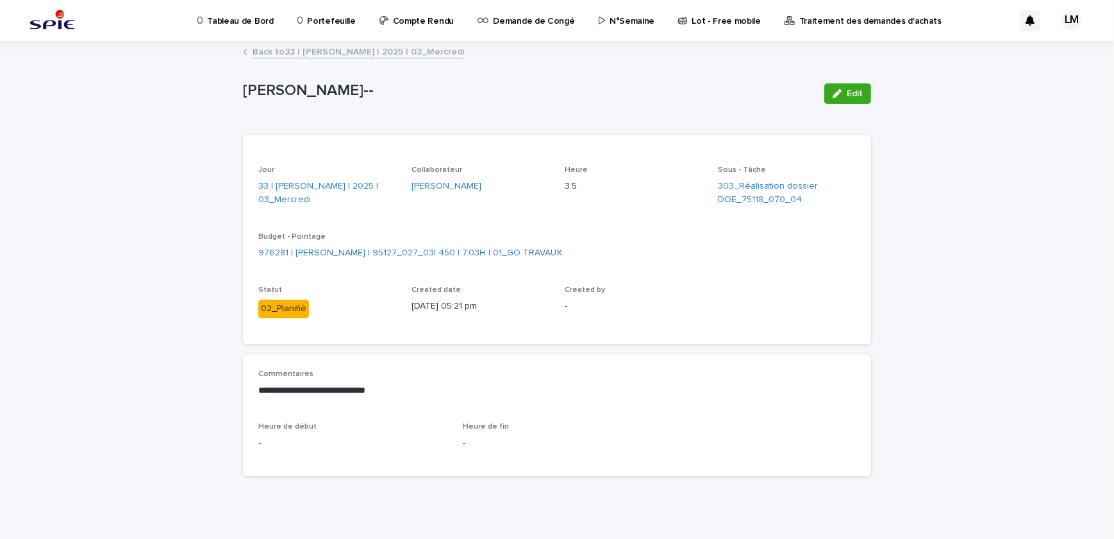
scroll to position [11, 0]
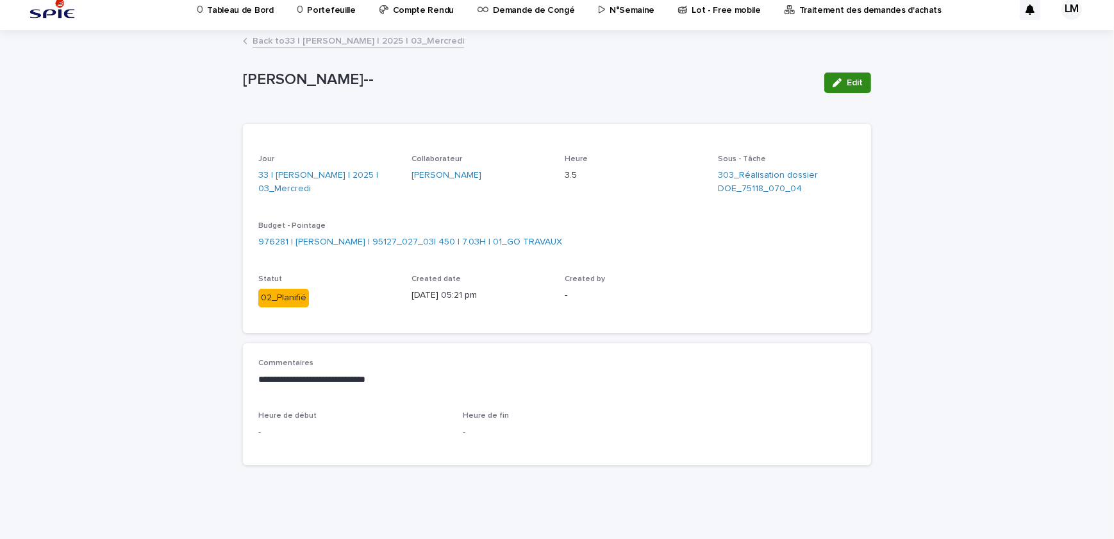
click at [837, 90] on button "Edit" at bounding box center [847, 82] width 47 height 21
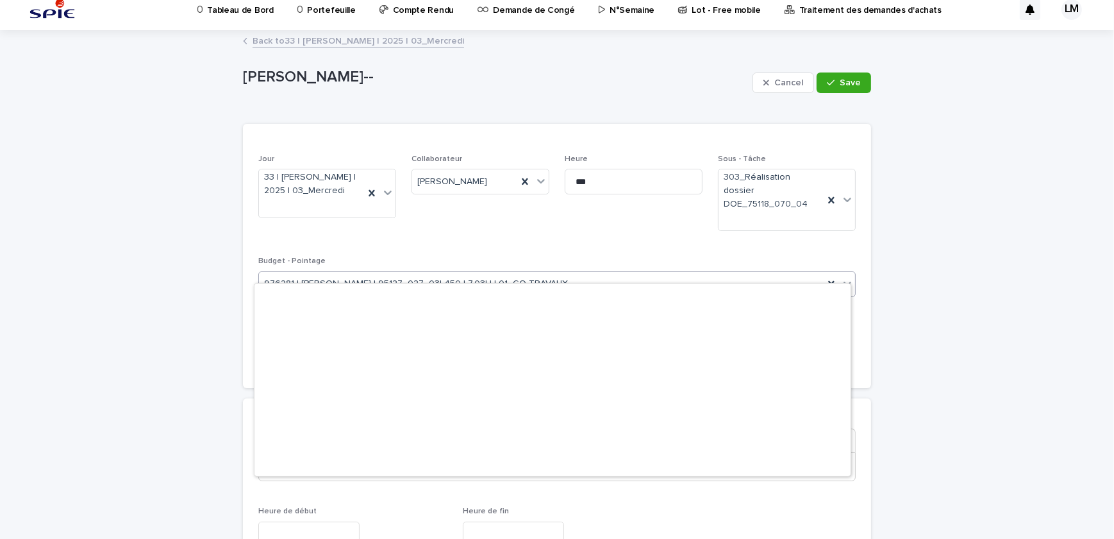
click at [578, 274] on div "976281 | [PERSON_NAME] | 95127_027_03| 450 | 7.03H | 01_GO TRAVAUX" at bounding box center [541, 283] width 565 height 21
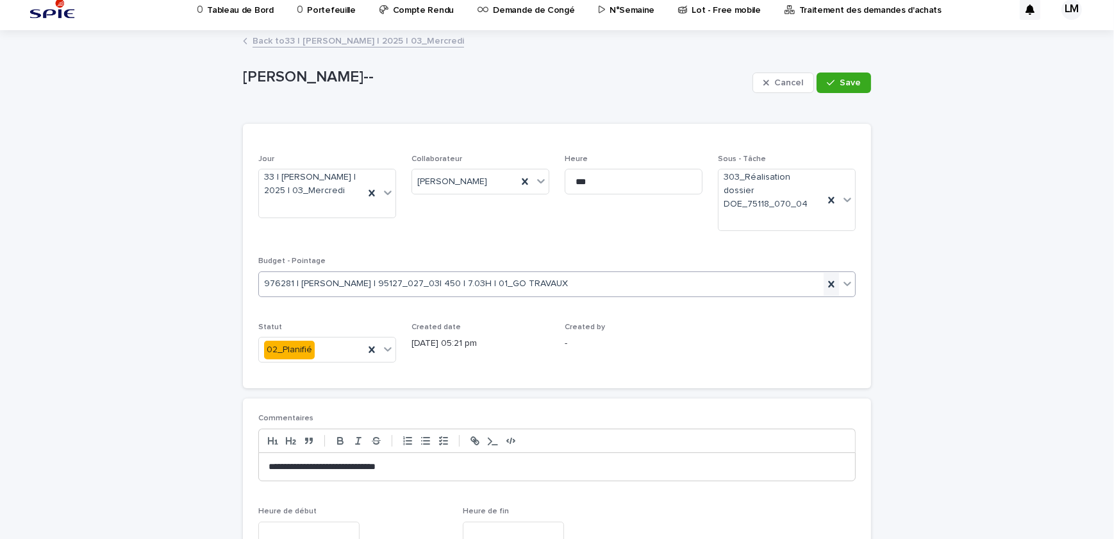
click at [833, 278] on icon at bounding box center [831, 284] width 13 height 13
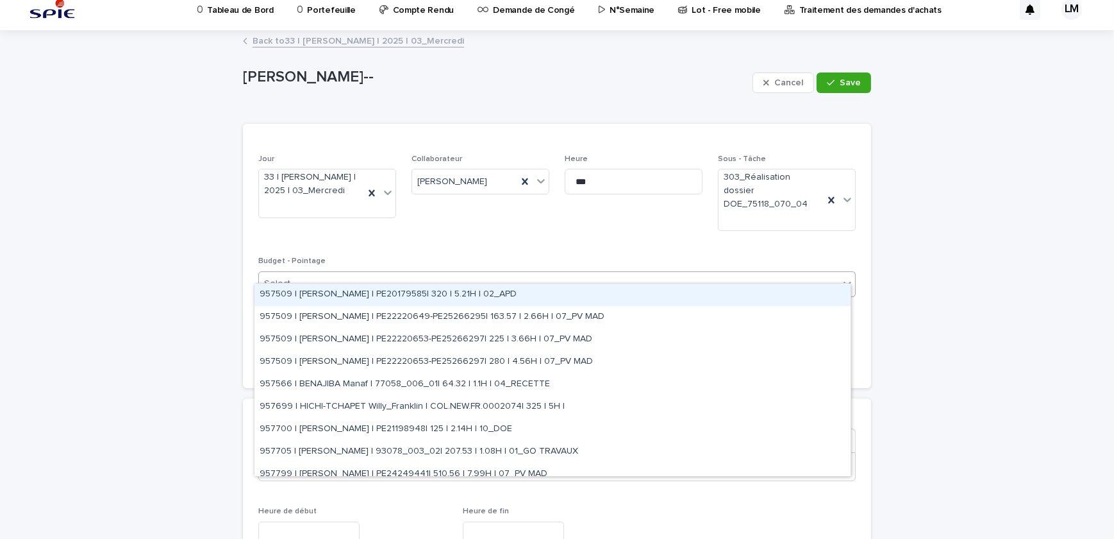
click at [698, 273] on div "Select..." at bounding box center [549, 283] width 580 height 21
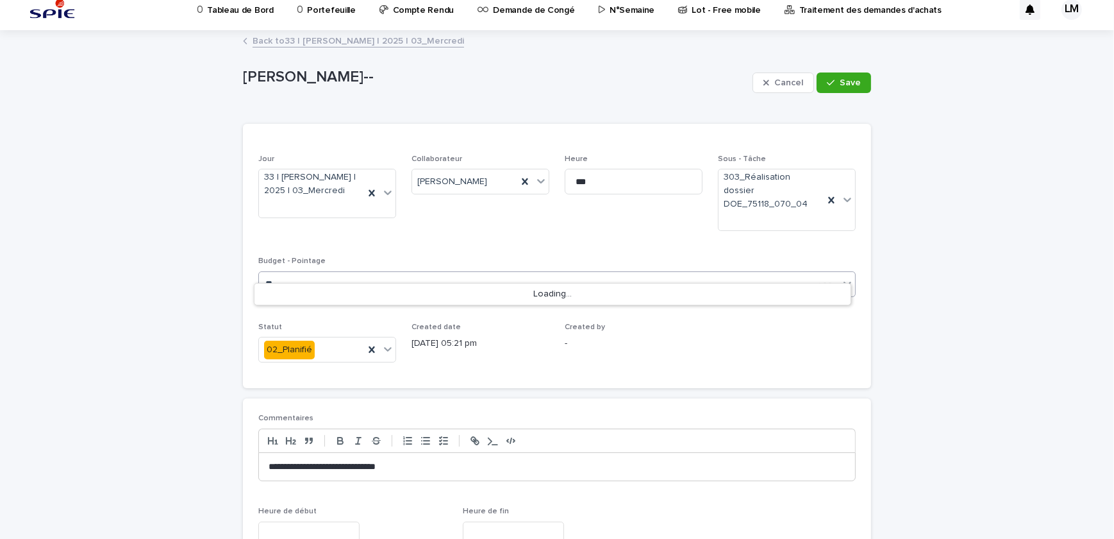
type input "*"
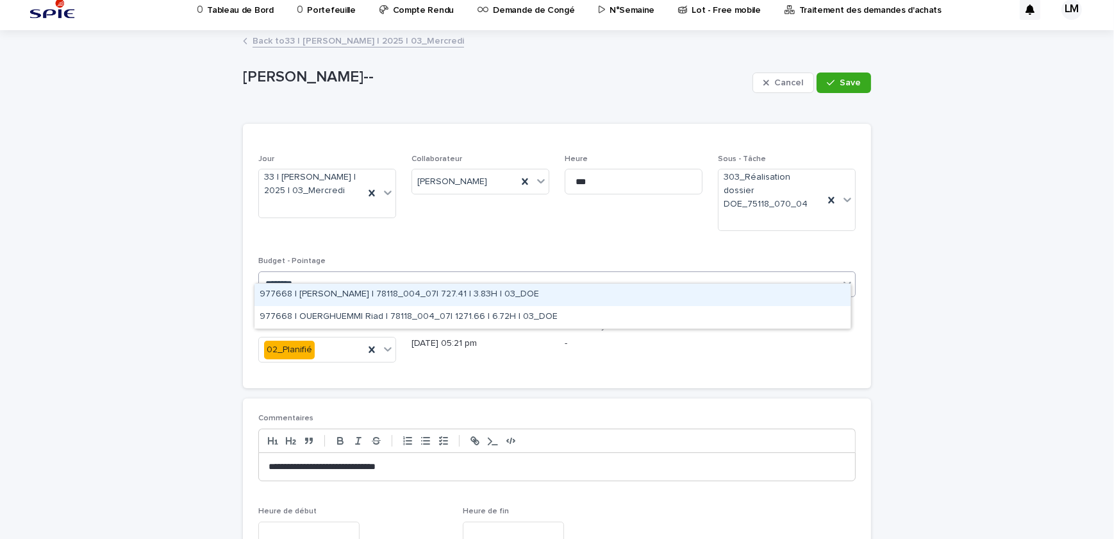
type input "*********"
click at [492, 294] on div "977668 | [PERSON_NAME] | 78118_004_07| 727.41 | 3.83H | 03_DOE" at bounding box center [553, 294] width 596 height 22
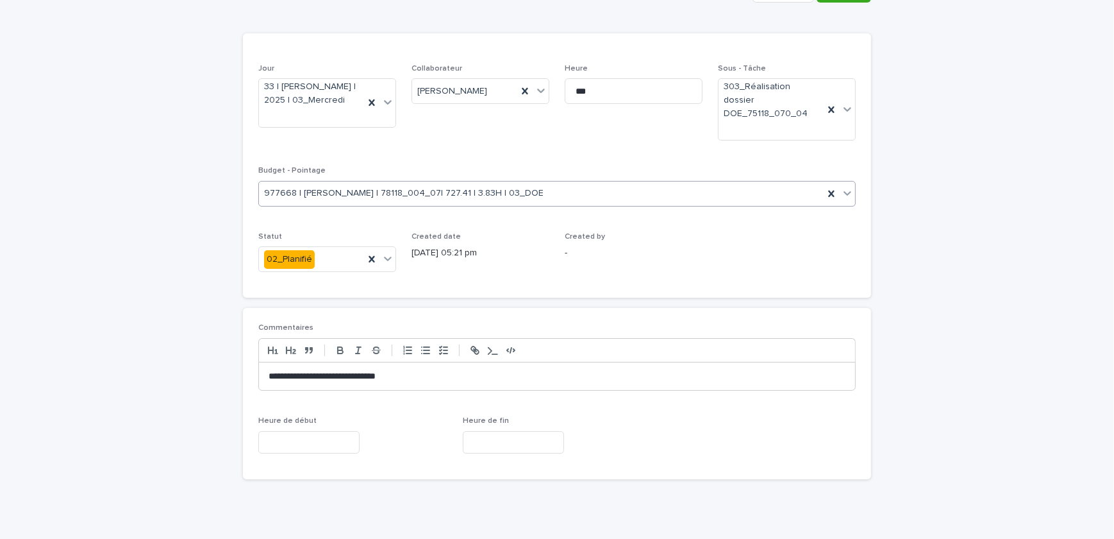
scroll to position [43, 0]
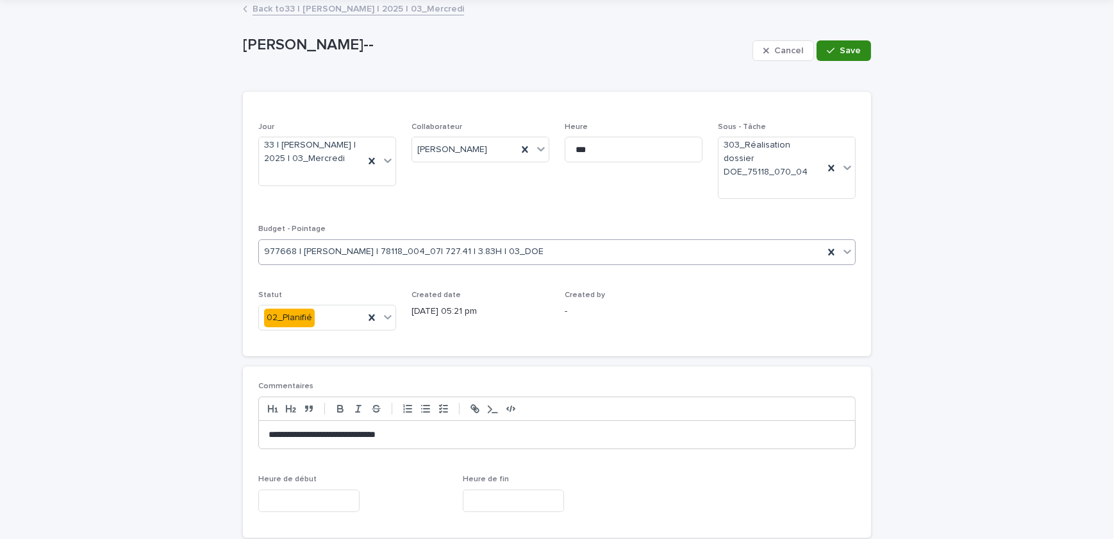
click at [833, 51] on div "button" at bounding box center [833, 50] width 13 height 9
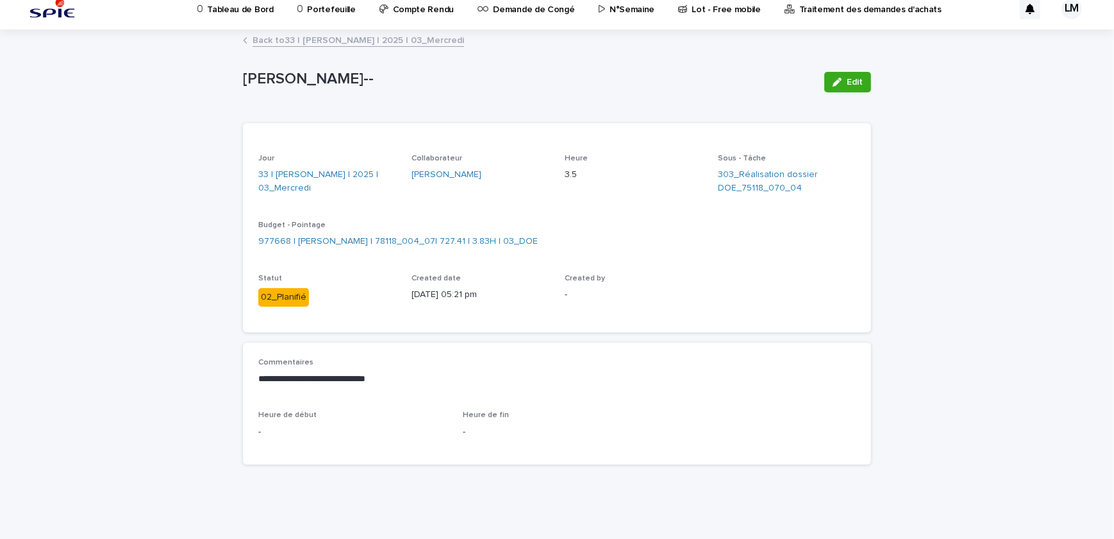
scroll to position [11, 0]
click at [315, 173] on link "33 | [PERSON_NAME] | 2025 | 03_Mercredi" at bounding box center [327, 182] width 138 height 27
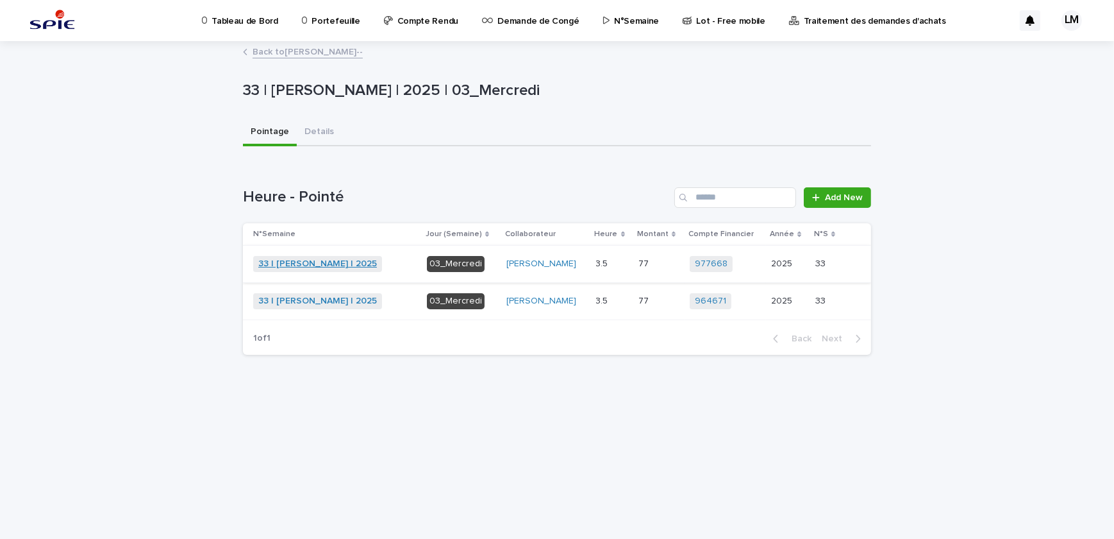
click at [310, 267] on link "33 | [PERSON_NAME] | 2025" at bounding box center [317, 263] width 119 height 11
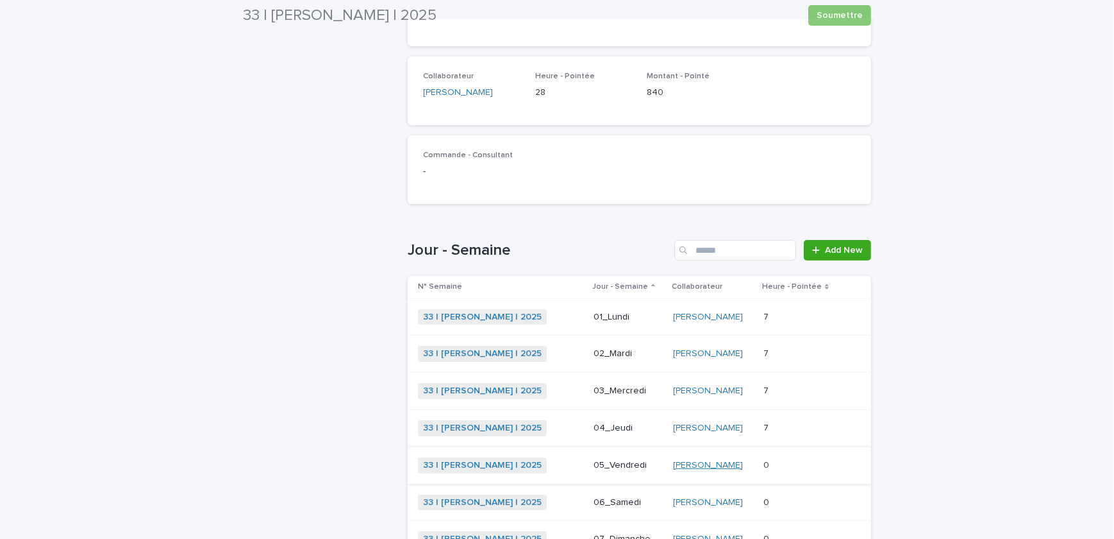
scroll to position [360, 0]
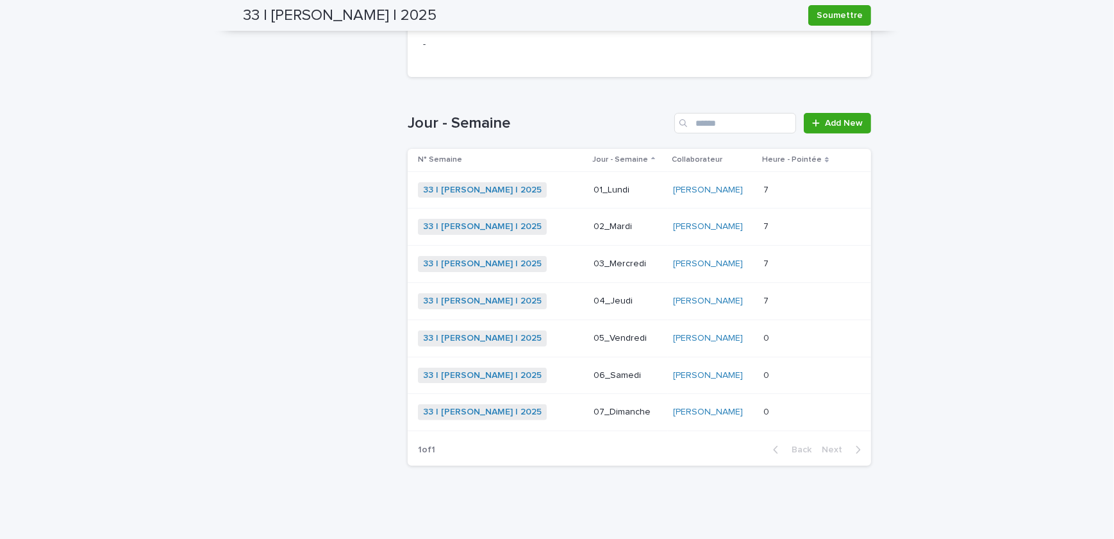
click at [785, 264] on p at bounding box center [801, 263] width 74 height 11
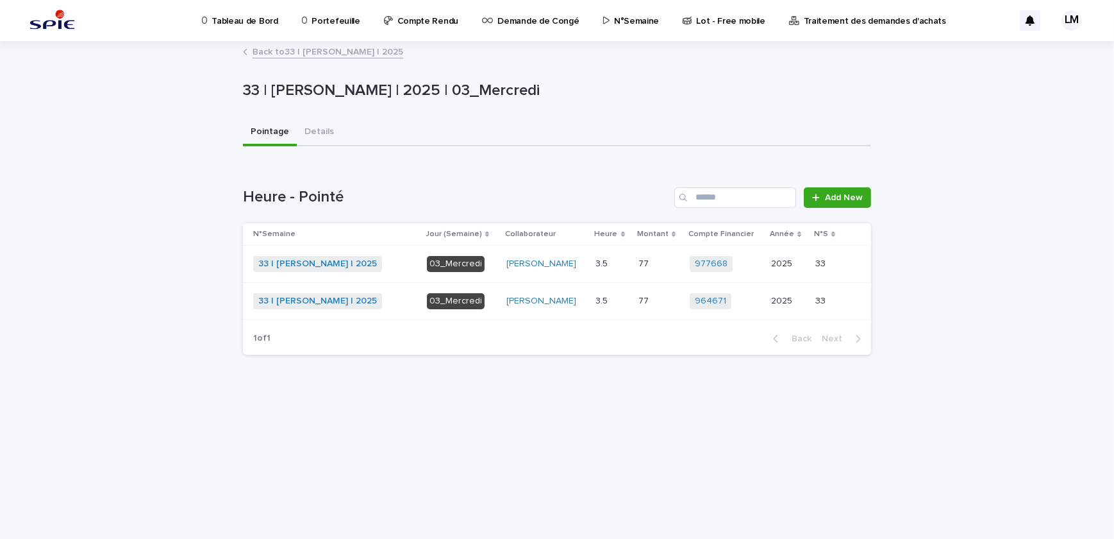
click at [628, 300] on p at bounding box center [612, 301] width 32 height 11
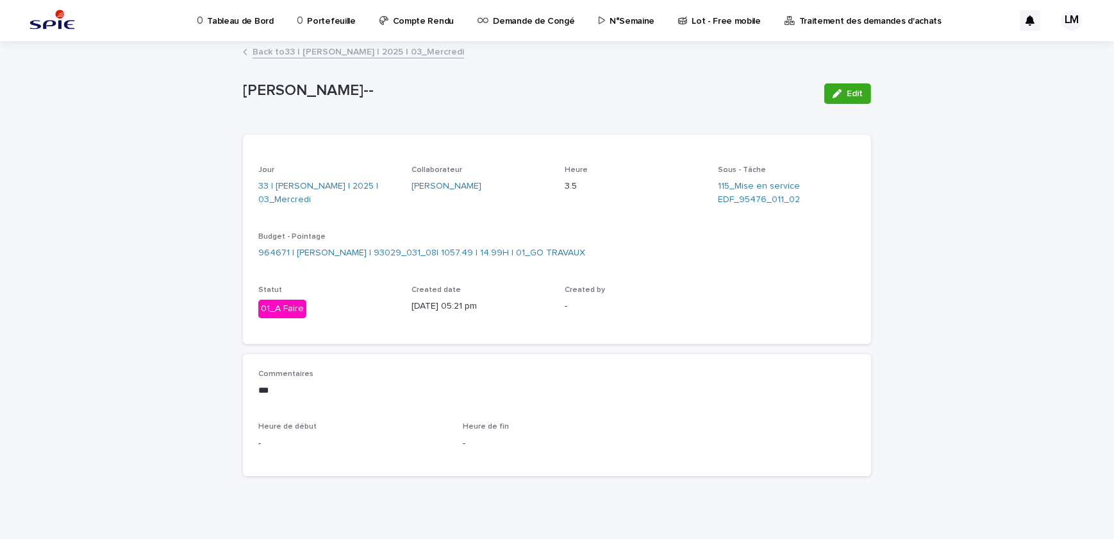
click at [335, 51] on link "Back to 33 | [PERSON_NAME] | 2025 | 03_Mercredi" at bounding box center [359, 51] width 212 height 15
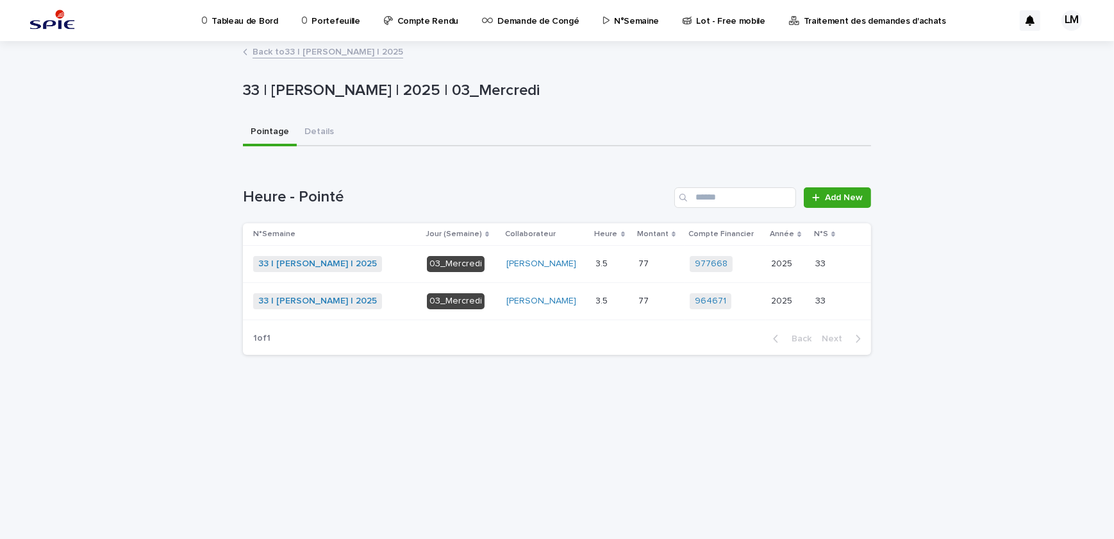
click at [336, 265] on link "33 | [PERSON_NAME] | 2025" at bounding box center [317, 263] width 119 height 11
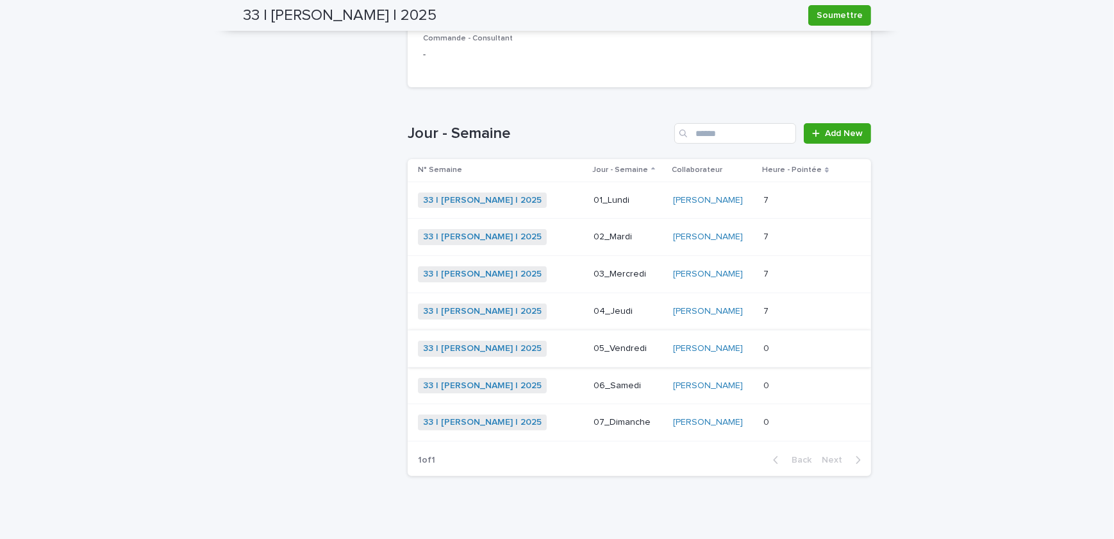
scroll to position [360, 0]
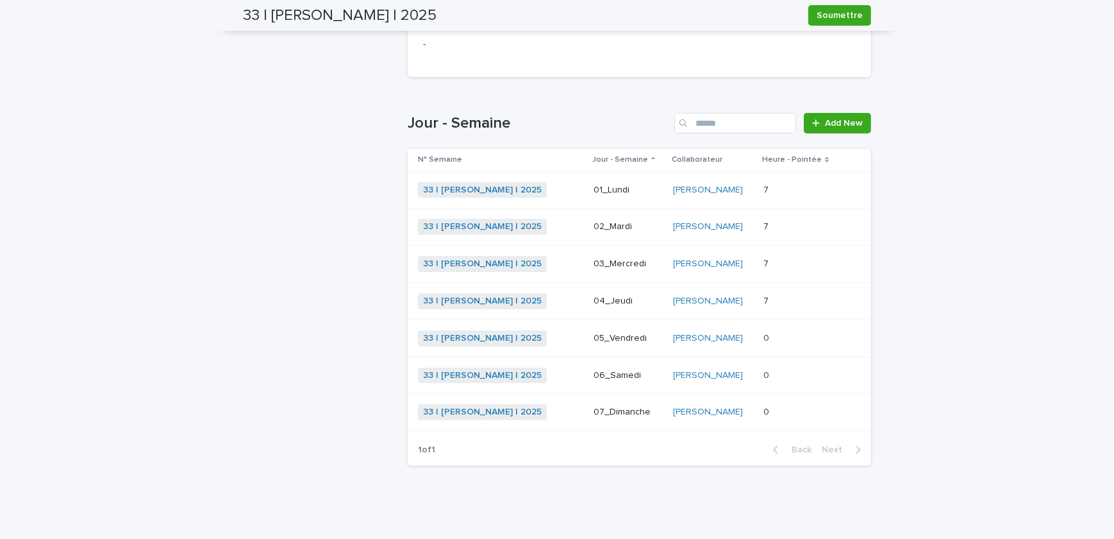
click at [780, 223] on p at bounding box center [801, 226] width 74 height 11
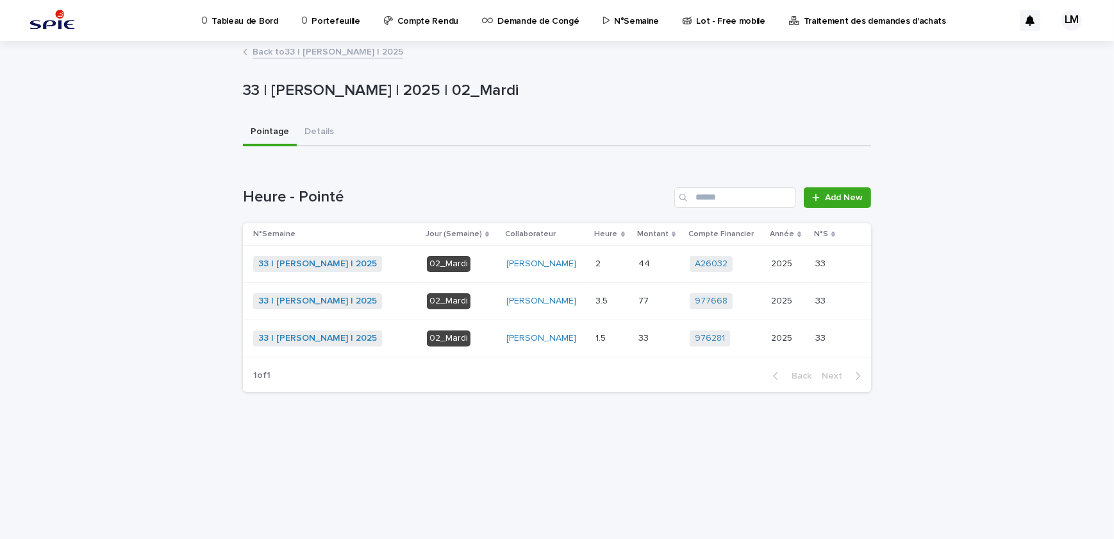
click at [615, 340] on p at bounding box center [612, 338] width 32 height 11
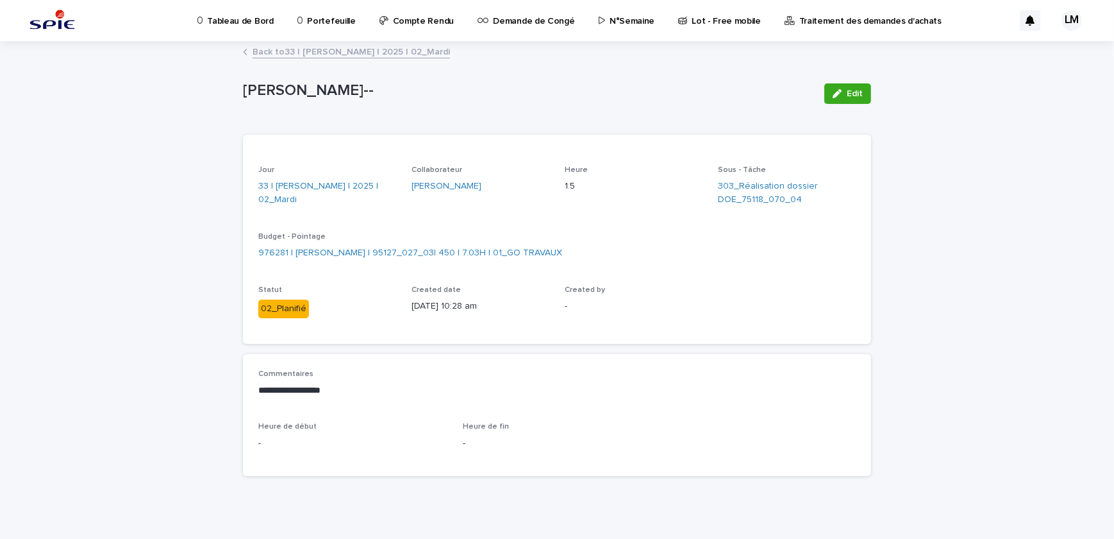
scroll to position [11, 0]
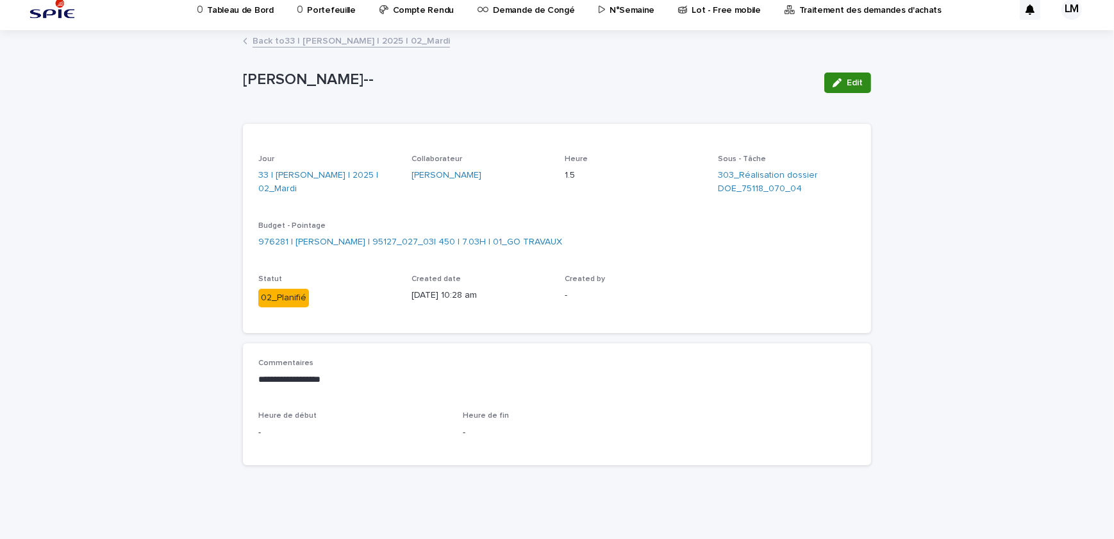
click at [862, 76] on button "Edit" at bounding box center [847, 82] width 47 height 21
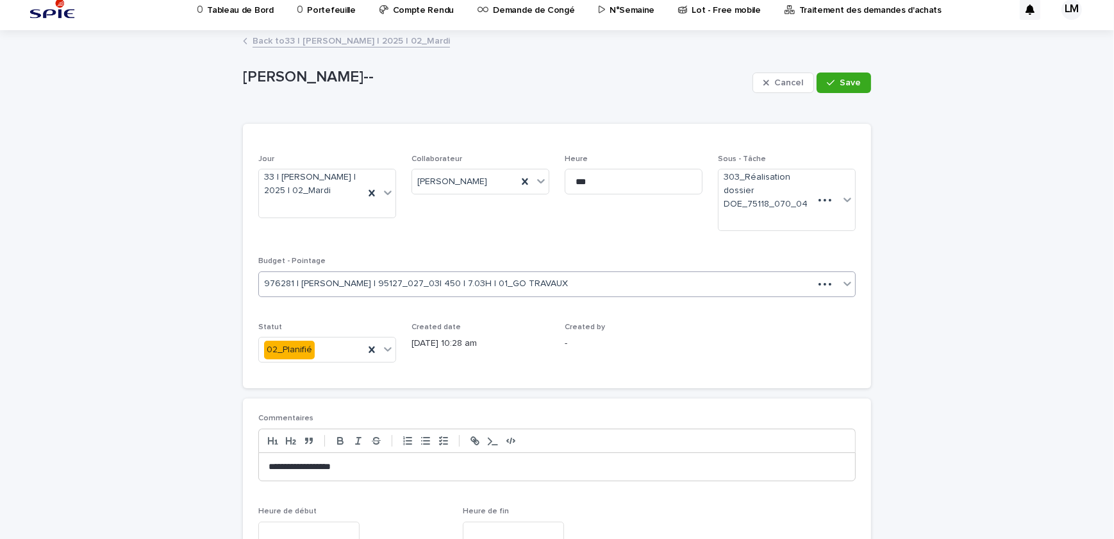
click at [604, 284] on div "Budget - Pointage 976281 | [PERSON_NAME] | 95127_027_03| 450 | 7.03H | 01_GO TR…" at bounding box center [557, 281] width 598 height 50
click at [828, 281] on icon at bounding box center [831, 284] width 6 height 6
click at [640, 273] on div "Select..." at bounding box center [549, 283] width 580 height 21
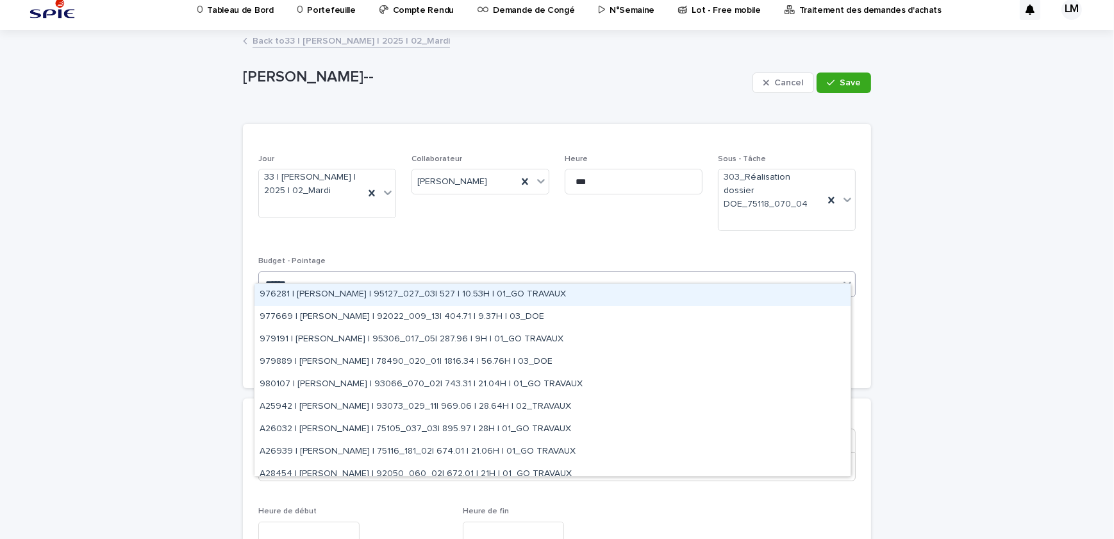
type input "*******"
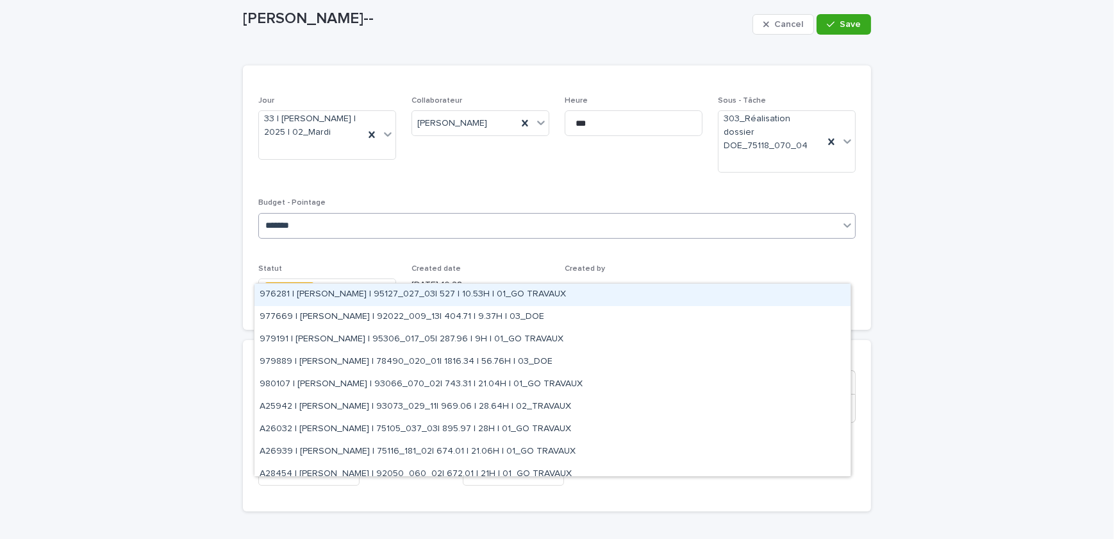
scroll to position [0, 0]
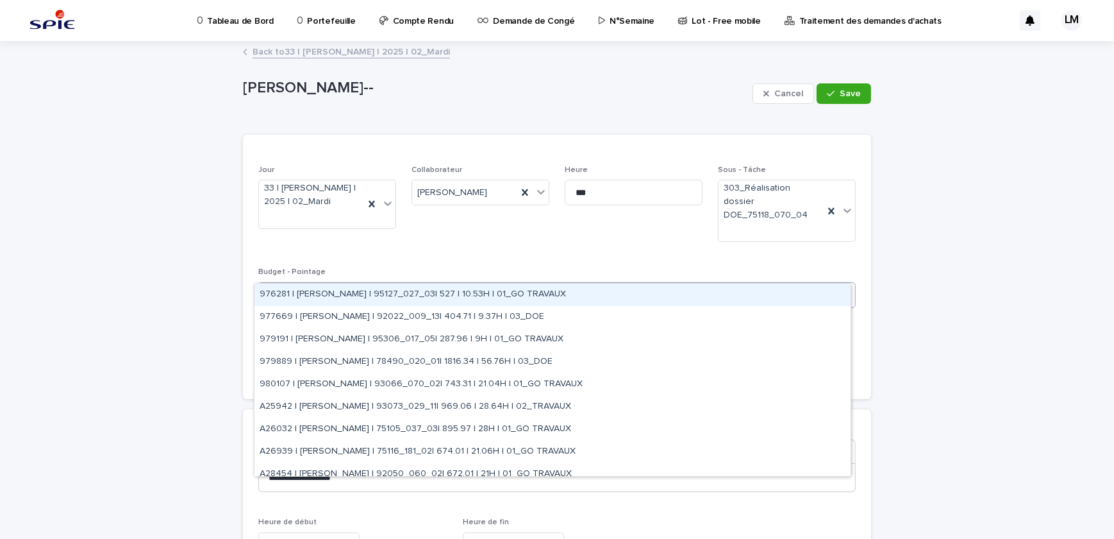
click at [485, 284] on div "malorie" at bounding box center [549, 294] width 580 height 21
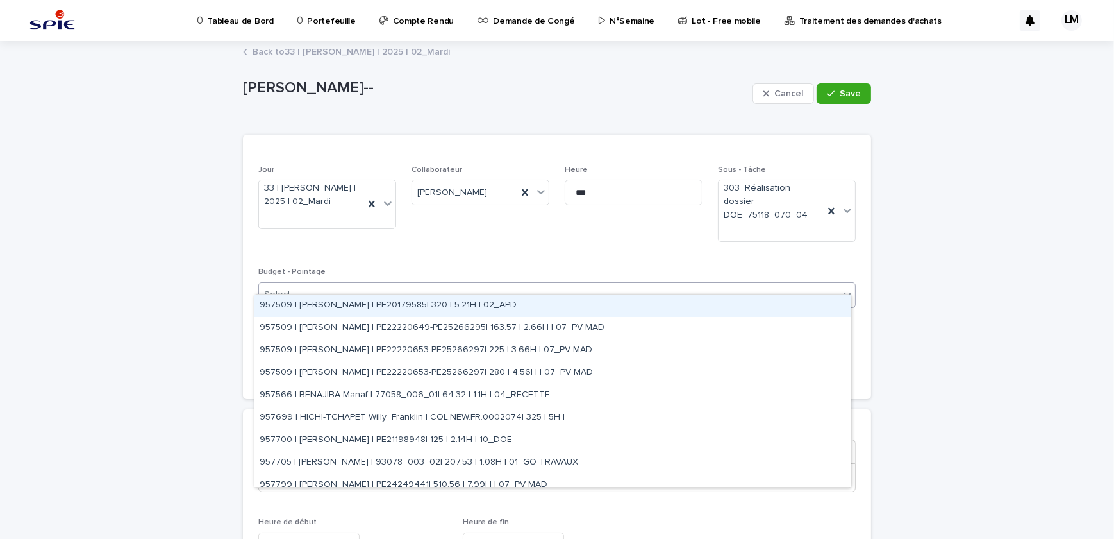
click at [485, 284] on div "Select..." at bounding box center [549, 294] width 580 height 21
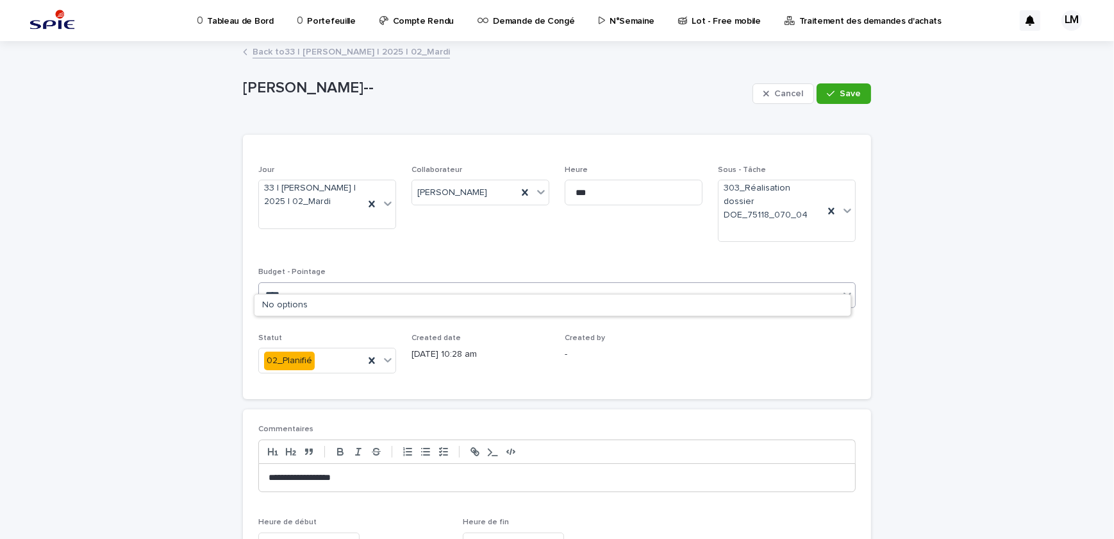
type input "*****"
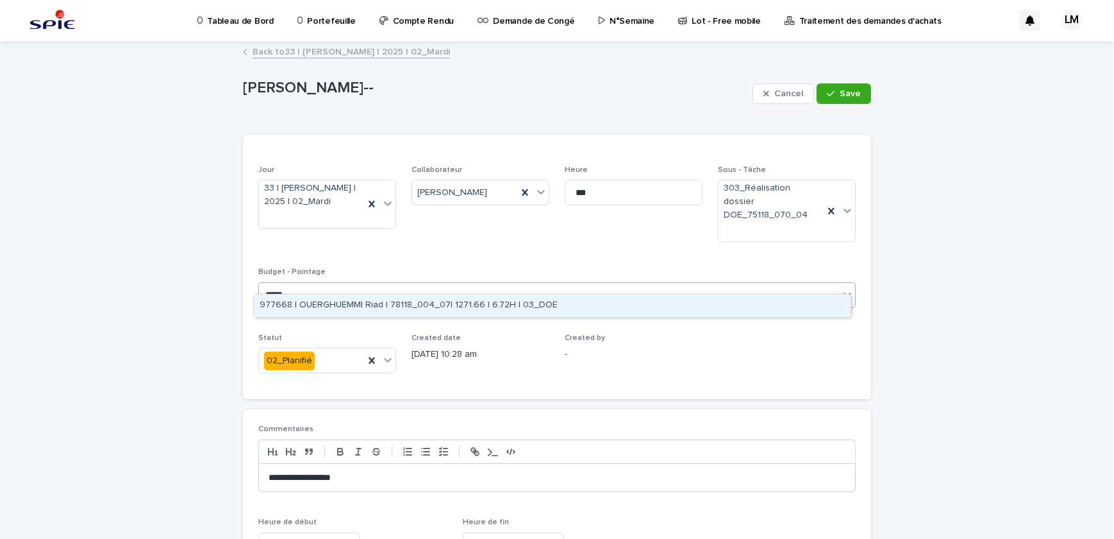
click at [499, 303] on div "977668 | OUERGHUEMMI Riad | 78118_004_07| 1271.66 | 6.72H | 03_DOE" at bounding box center [553, 305] width 596 height 22
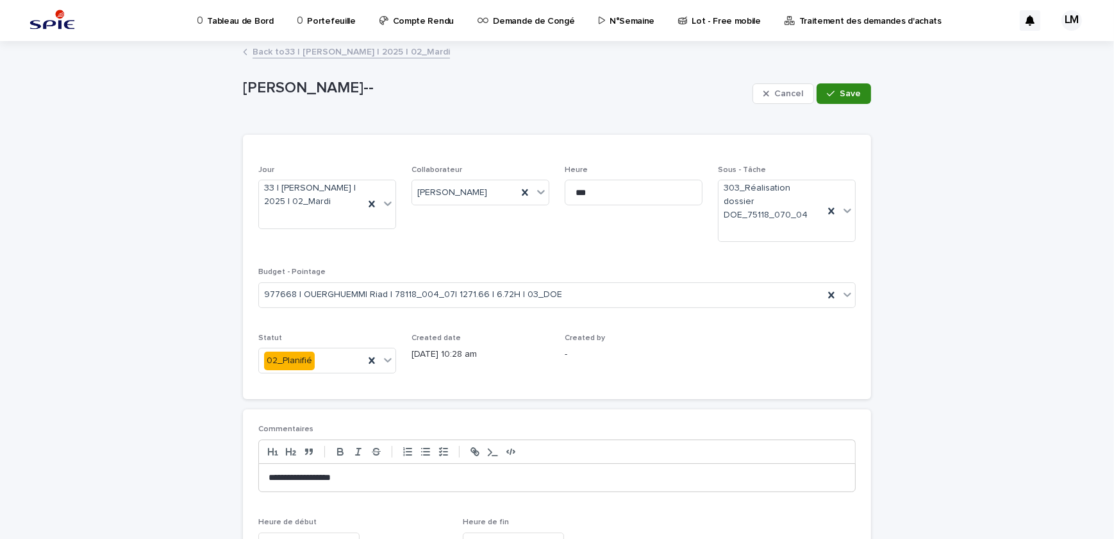
click at [835, 96] on div "button" at bounding box center [833, 93] width 13 height 9
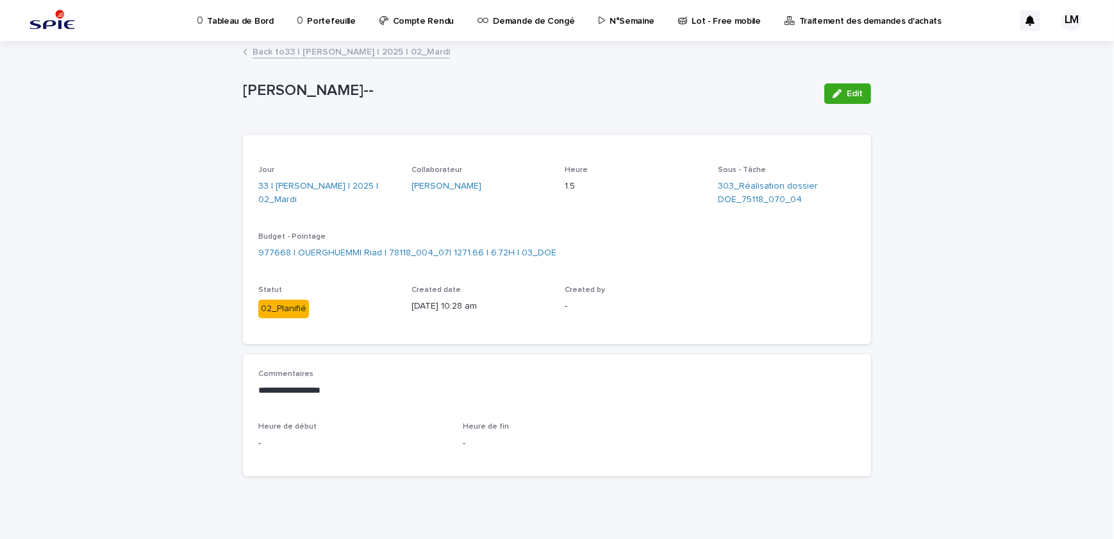
click at [318, 50] on link "Back to 33 | [PERSON_NAME] | 2025 | 02_Mardi" at bounding box center [351, 51] width 197 height 15
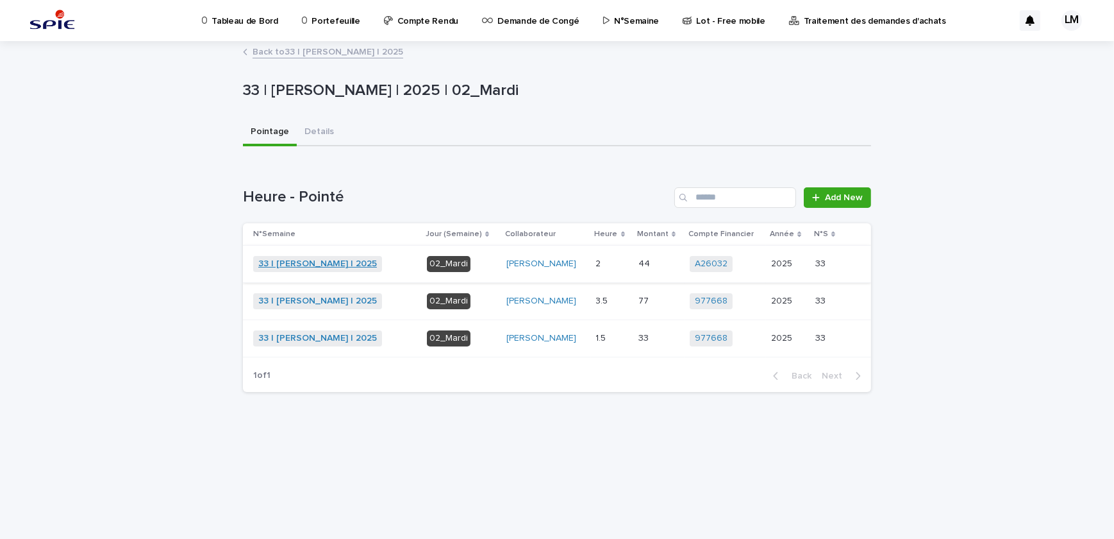
click at [306, 268] on link "33 | [PERSON_NAME] | 2025" at bounding box center [317, 263] width 119 height 11
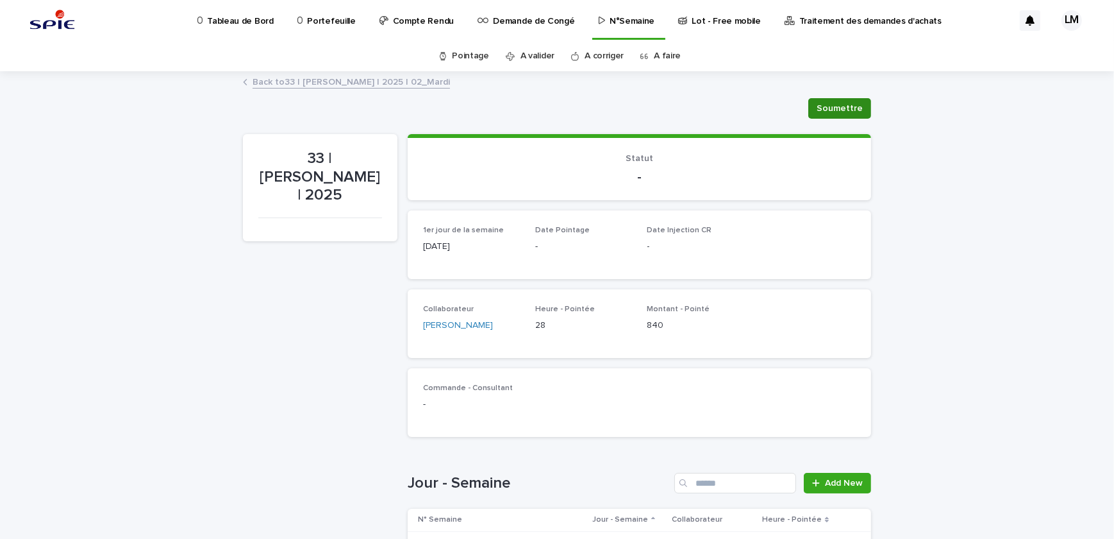
click at [840, 106] on span "Soumettre" at bounding box center [840, 108] width 46 height 13
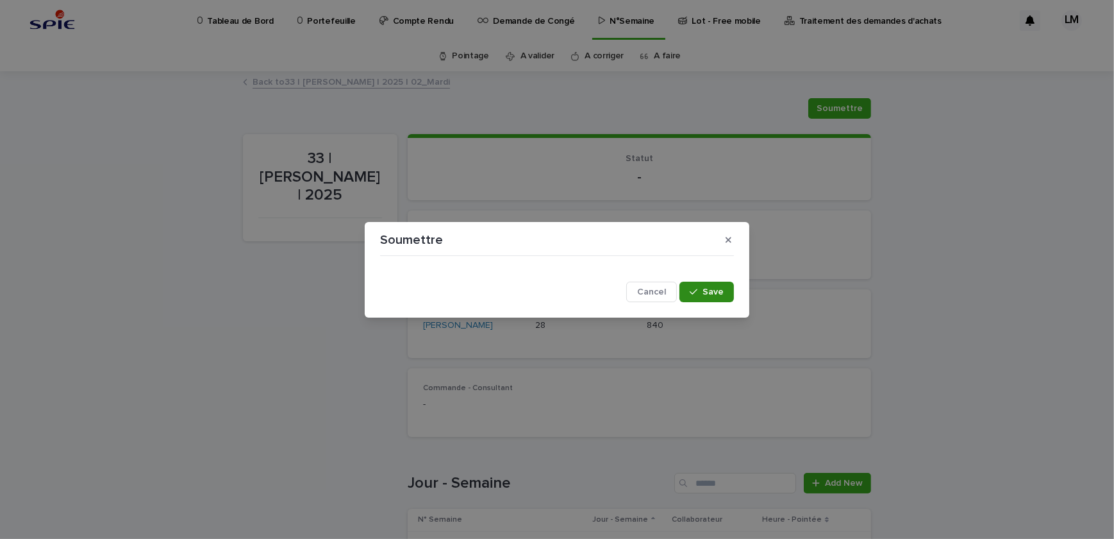
click at [715, 283] on button "Save" at bounding box center [707, 291] width 54 height 21
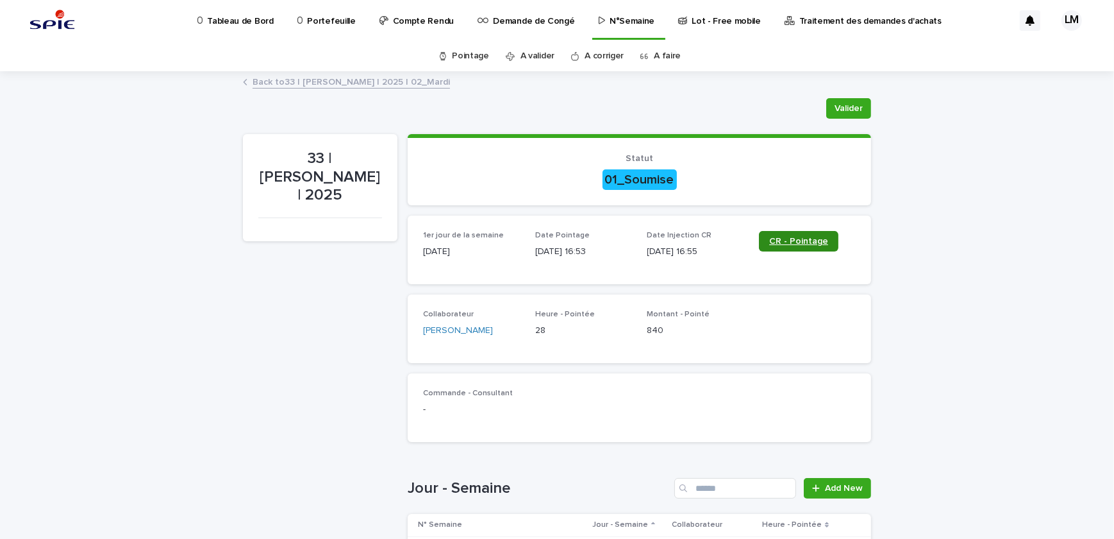
click at [808, 237] on span "CR - Pointage" at bounding box center [798, 241] width 59 height 9
